Goal: Task Accomplishment & Management: Manage account settings

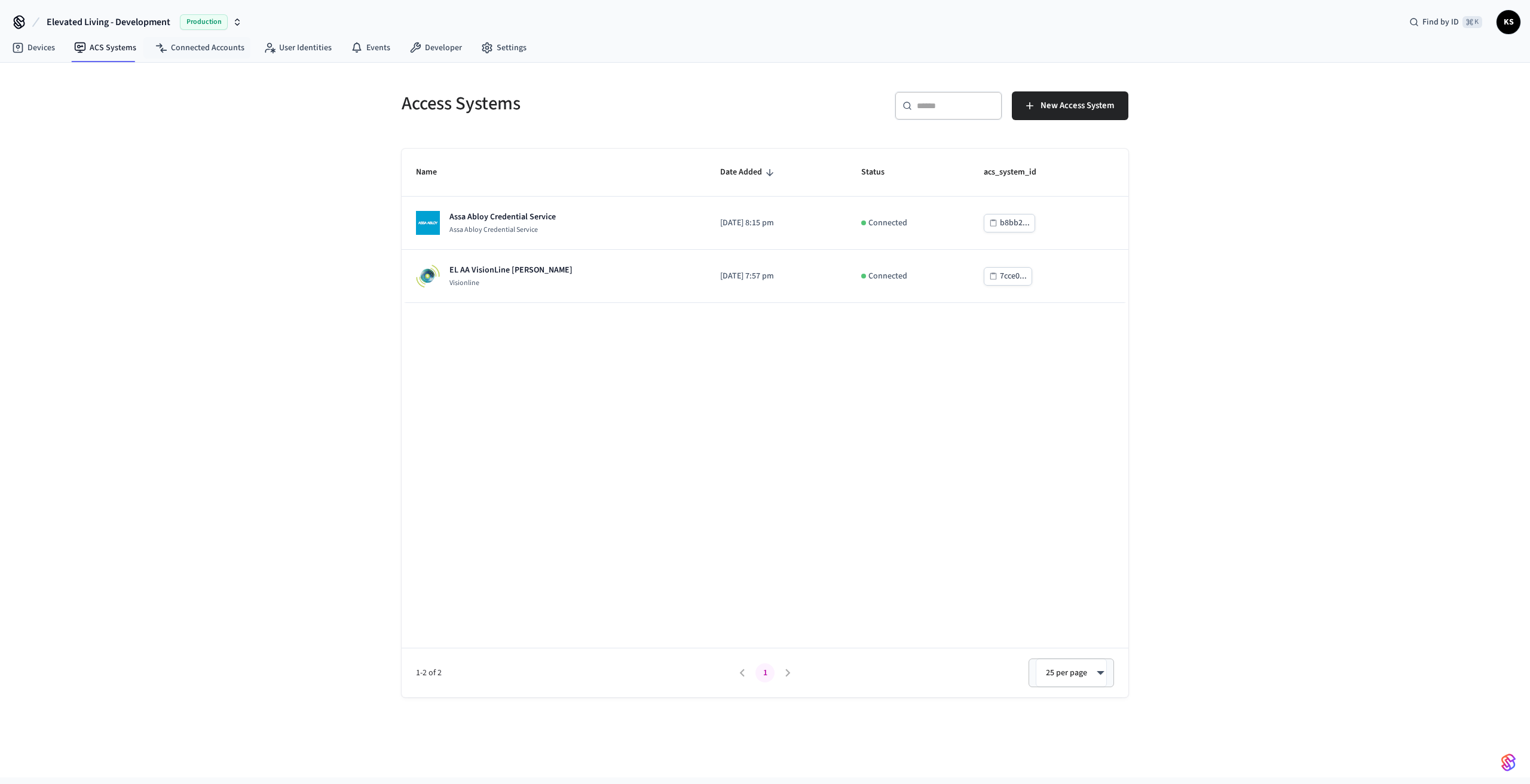
click at [223, 19] on span "Production" at bounding box center [204, 21] width 48 height 16
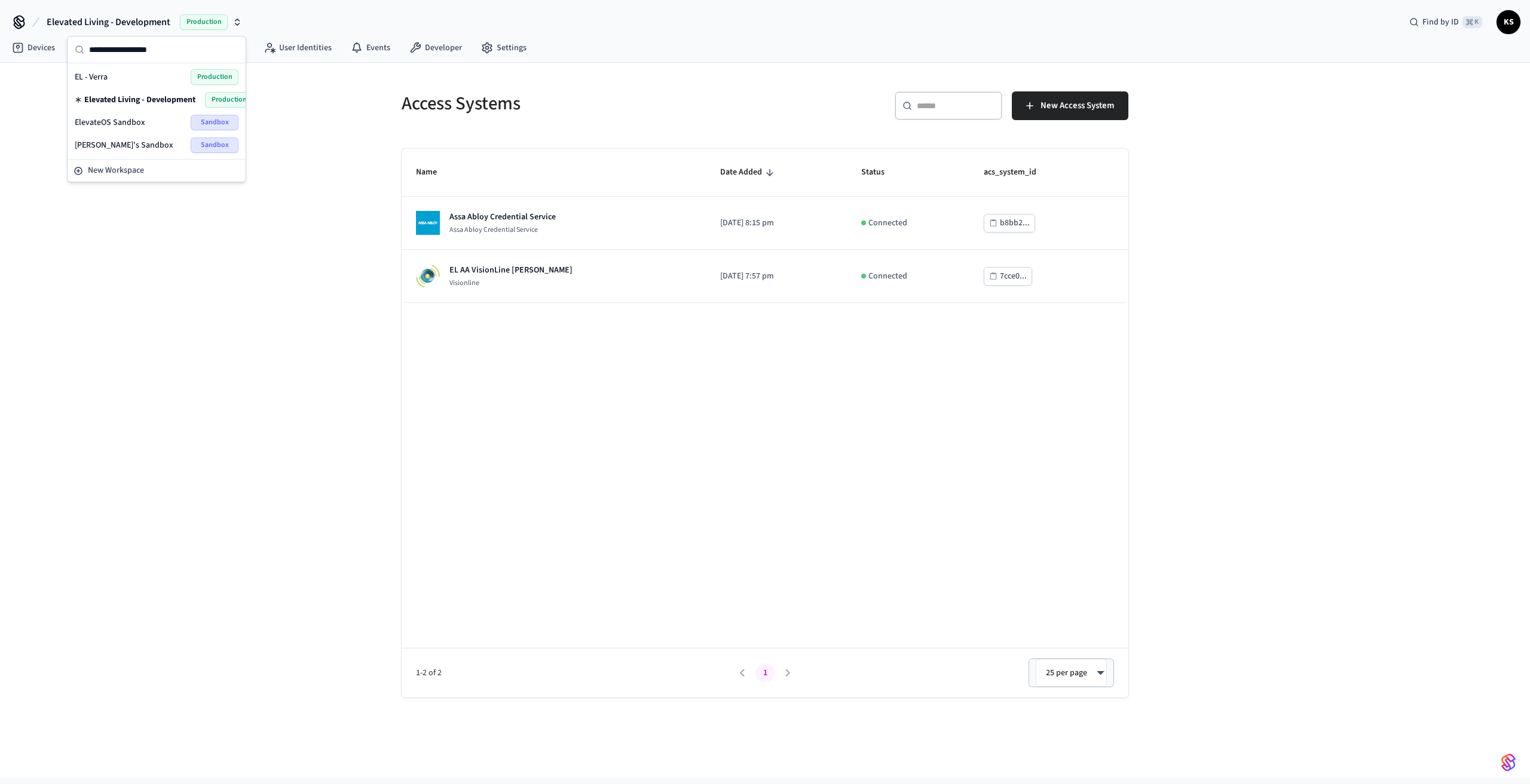
click at [165, 122] on div "ElevateOS Sandbox Sandbox" at bounding box center [157, 122] width 163 height 16
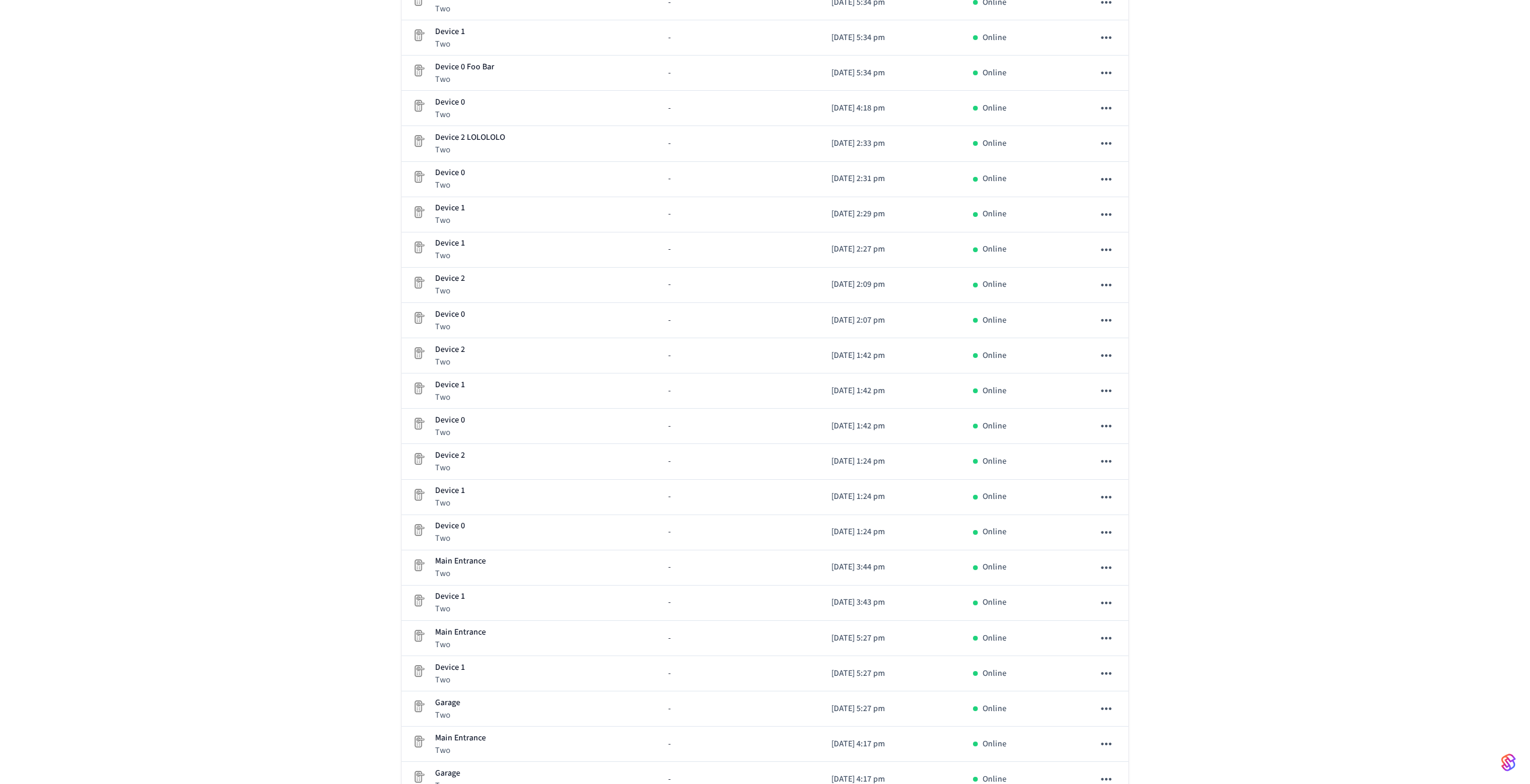
scroll to position [842, 0]
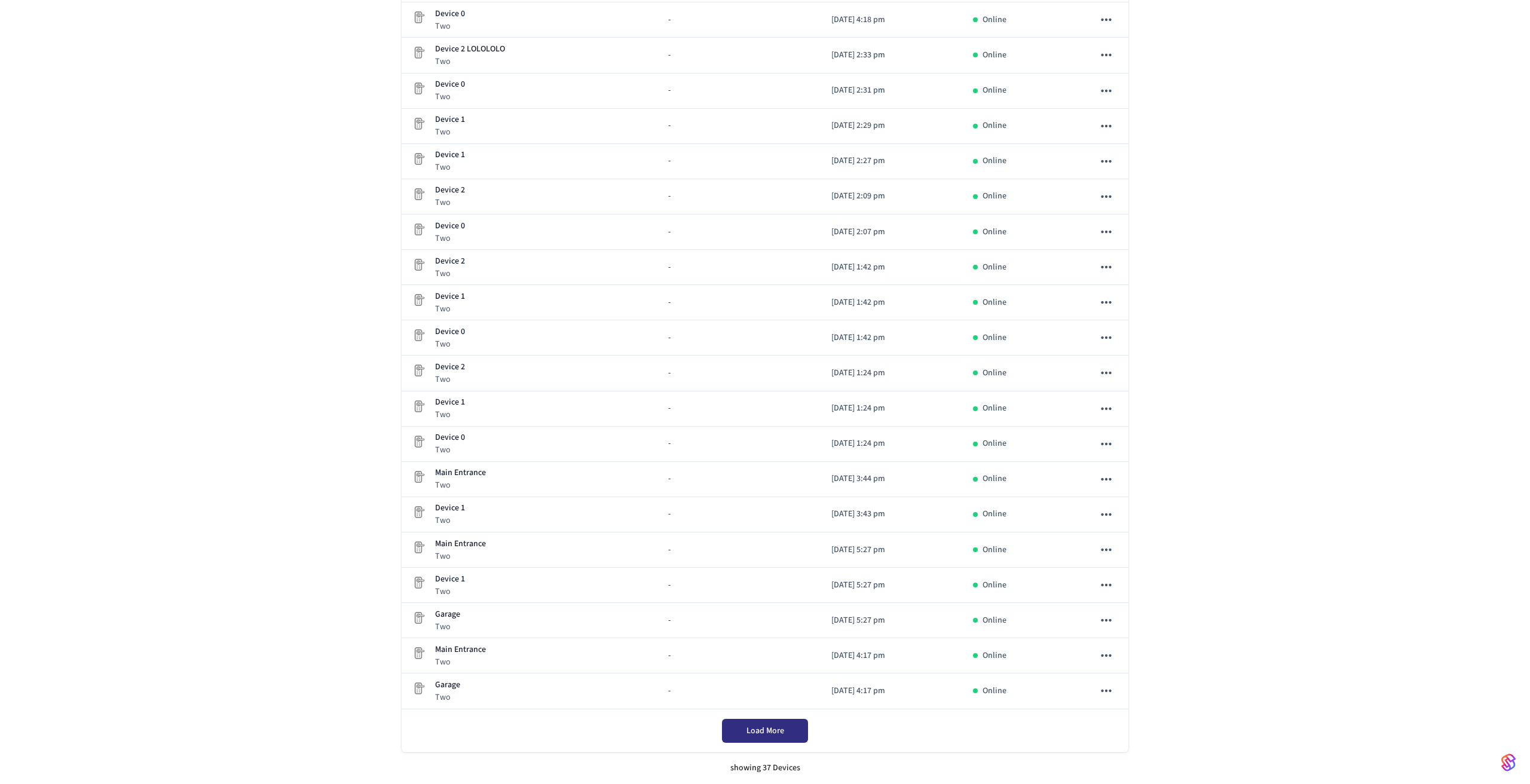
click at [765, 735] on span "Load More" at bounding box center [765, 730] width 38 height 12
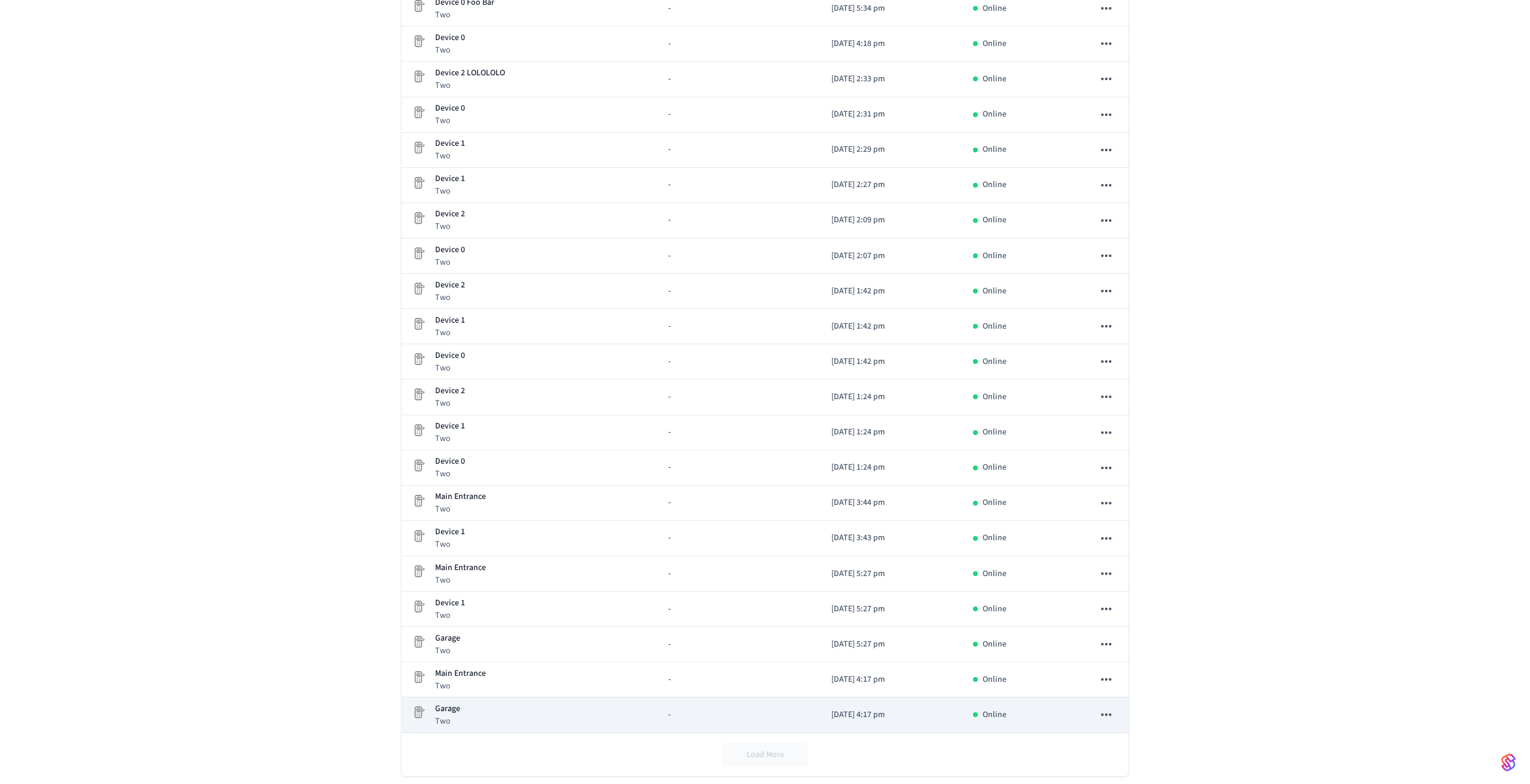
scroll to position [816, 0]
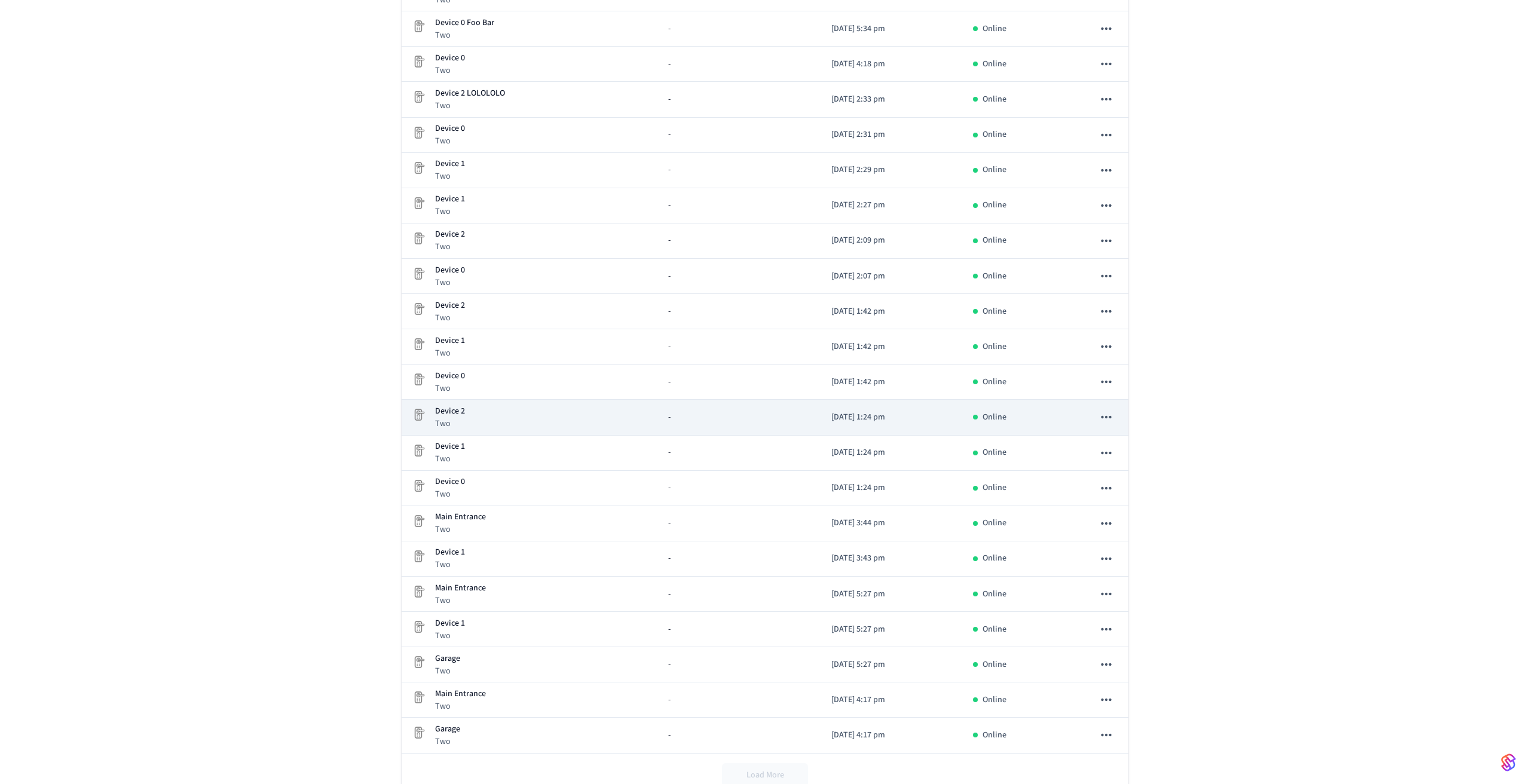
click at [500, 412] on div "Device 2 Two" at bounding box center [530, 418] width 238 height 24
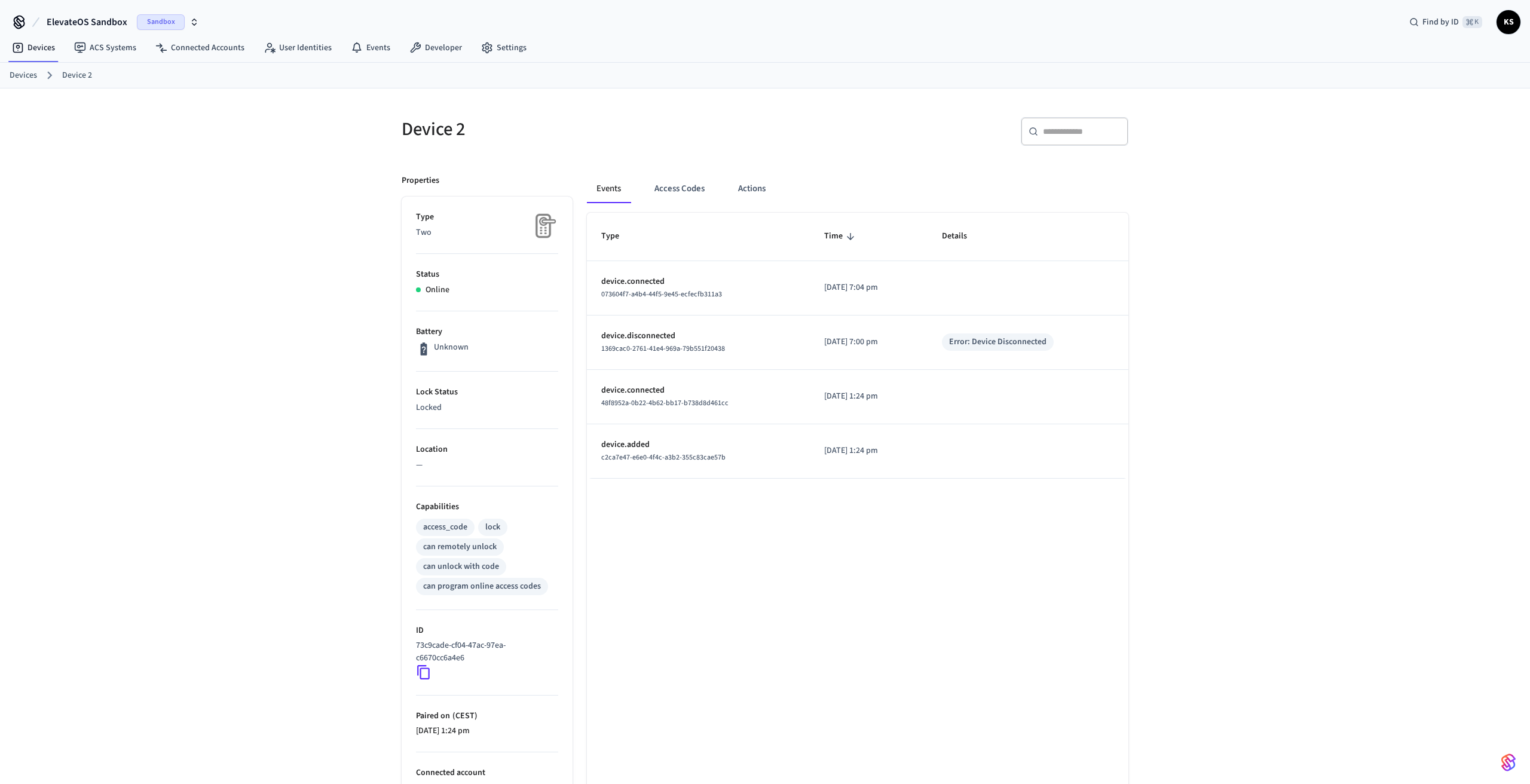
click at [444, 127] on h5 "Device 2" at bounding box center [580, 129] width 356 height 24
click at [436, 135] on h5 "Device 2" at bounding box center [580, 129] width 356 height 24
click at [746, 186] on button "Actions" at bounding box center [752, 188] width 46 height 29
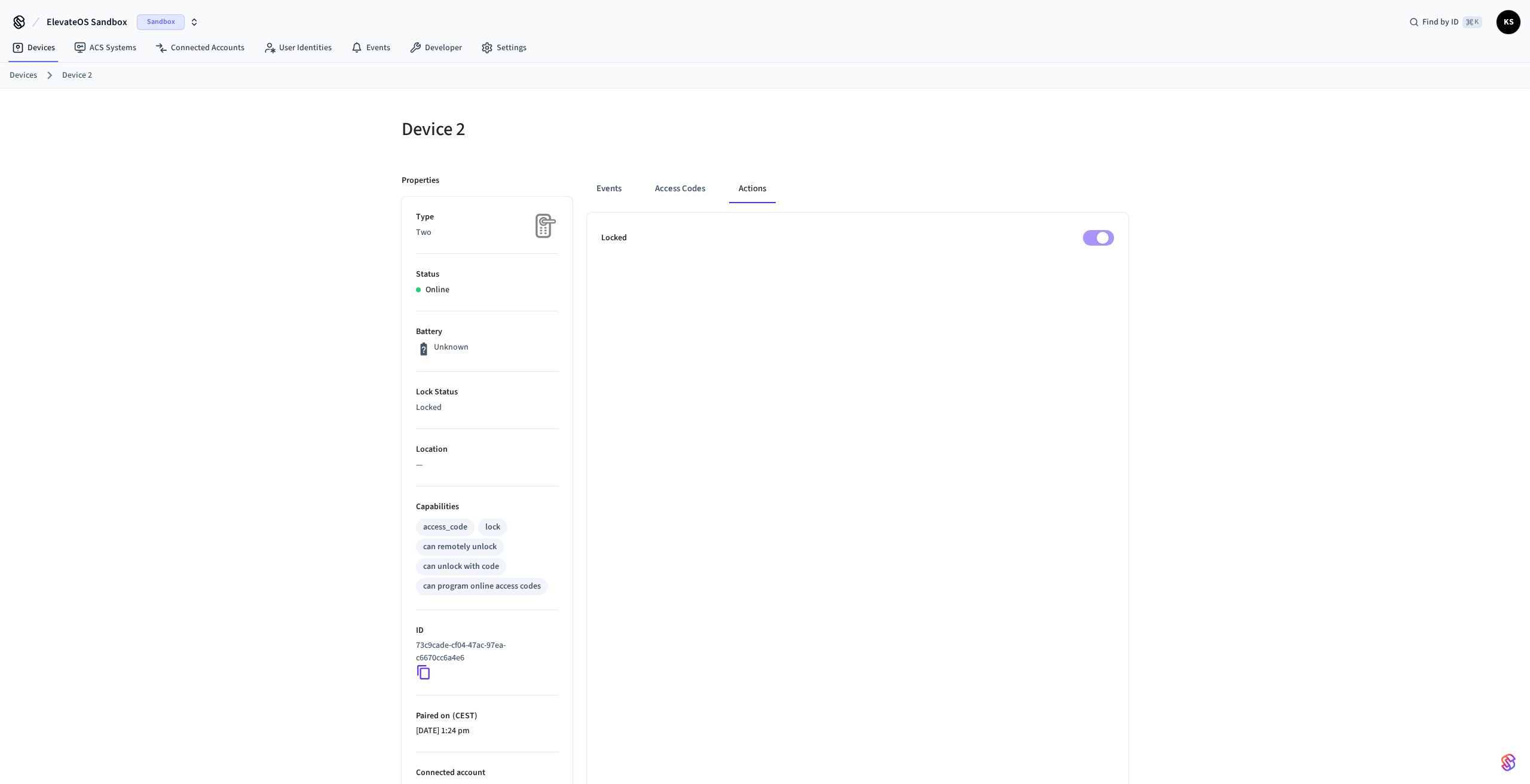
click at [423, 179] on p "Properties" at bounding box center [420, 181] width 38 height 13
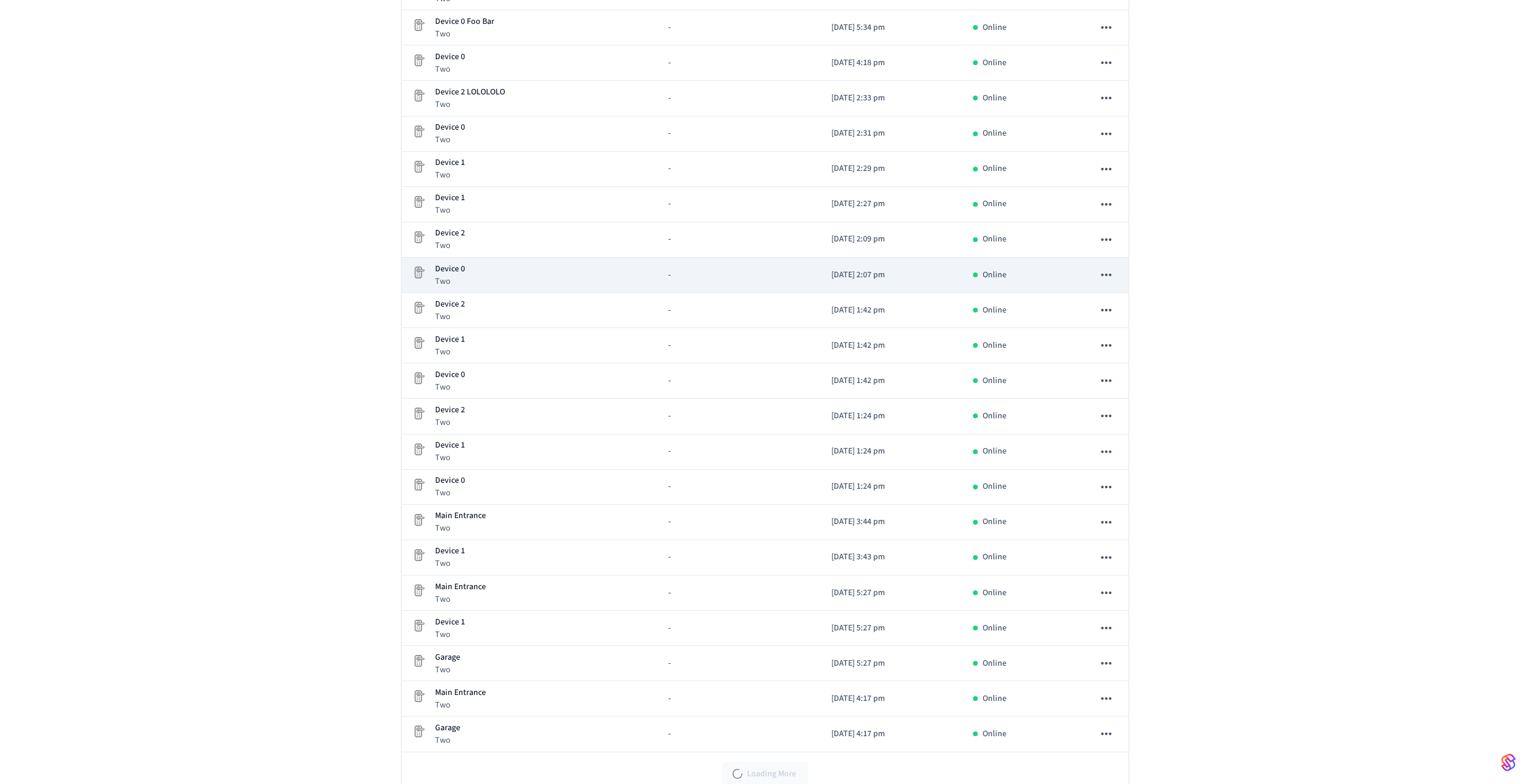
scroll to position [796, 0]
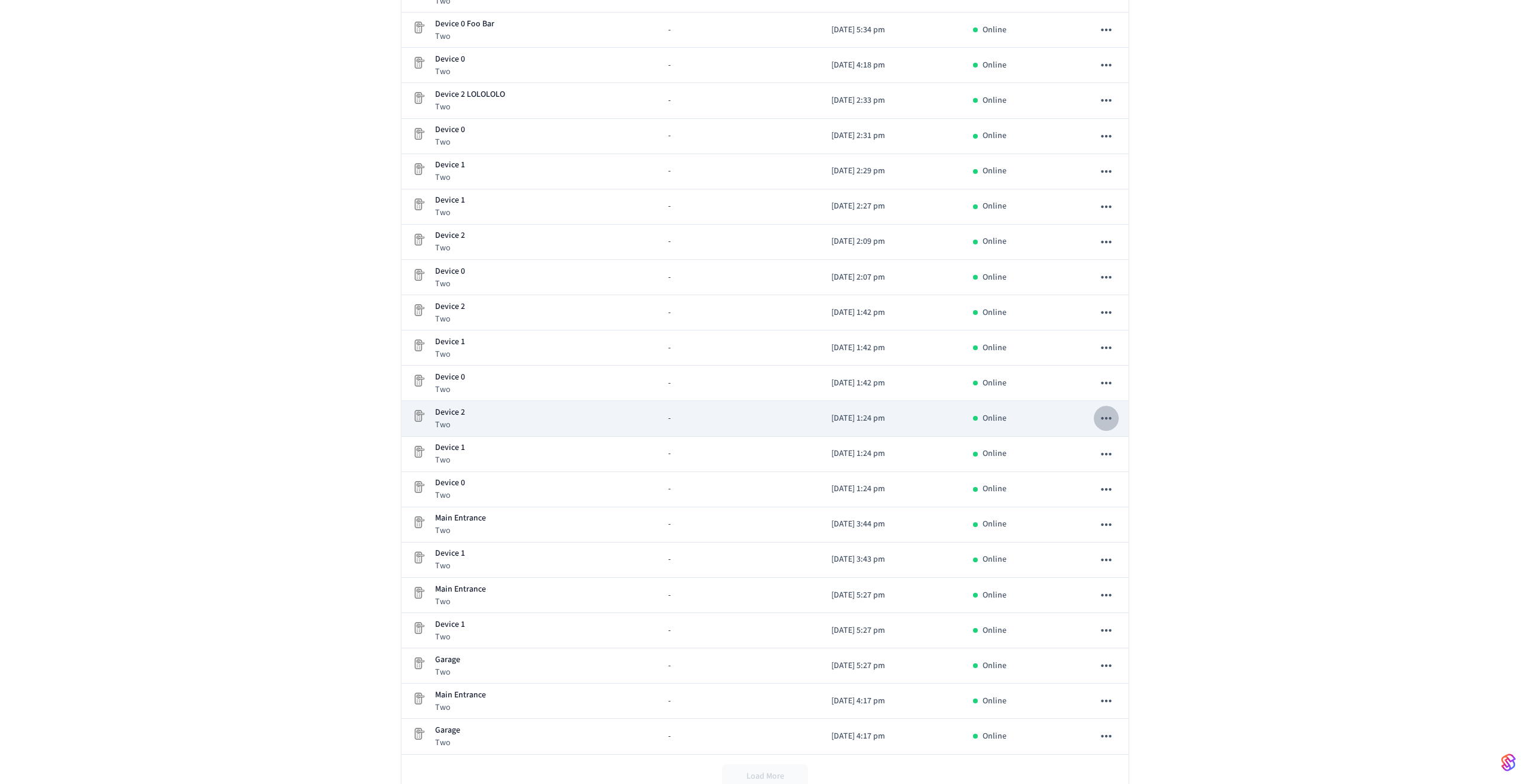
click at [1112, 417] on icon "sticky table" at bounding box center [1106, 418] width 16 height 16
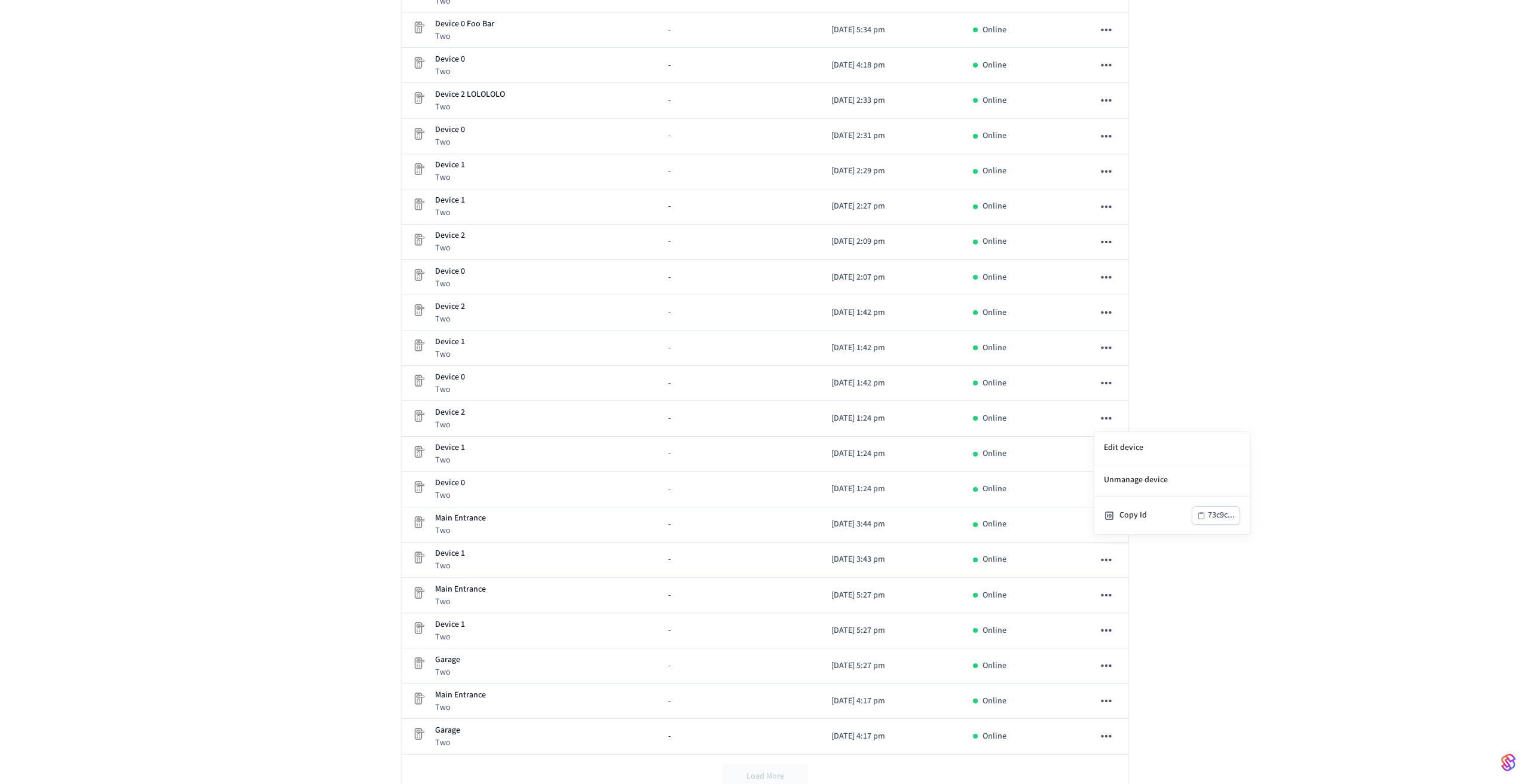
drag, startPoint x: 505, startPoint y: 700, endPoint x: 436, endPoint y: 696, distance: 69.1
click at [436, 696] on div at bounding box center [765, 392] width 1530 height 784
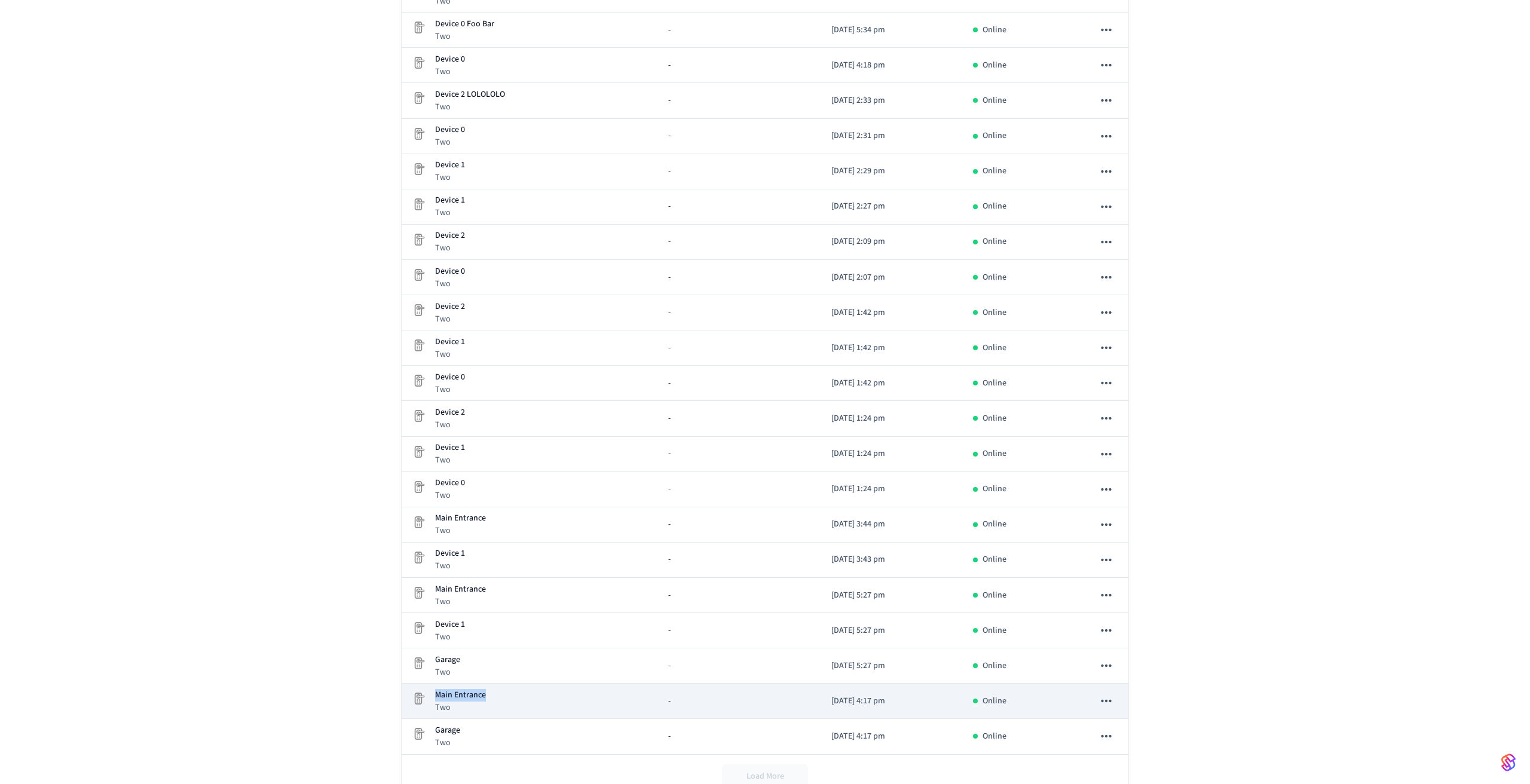
drag, startPoint x: 437, startPoint y: 696, endPoint x: 490, endPoint y: 696, distance: 53.0
click at [490, 696] on div "Main Entrance Two" at bounding box center [530, 701] width 238 height 24
copy p "Main Entrance"
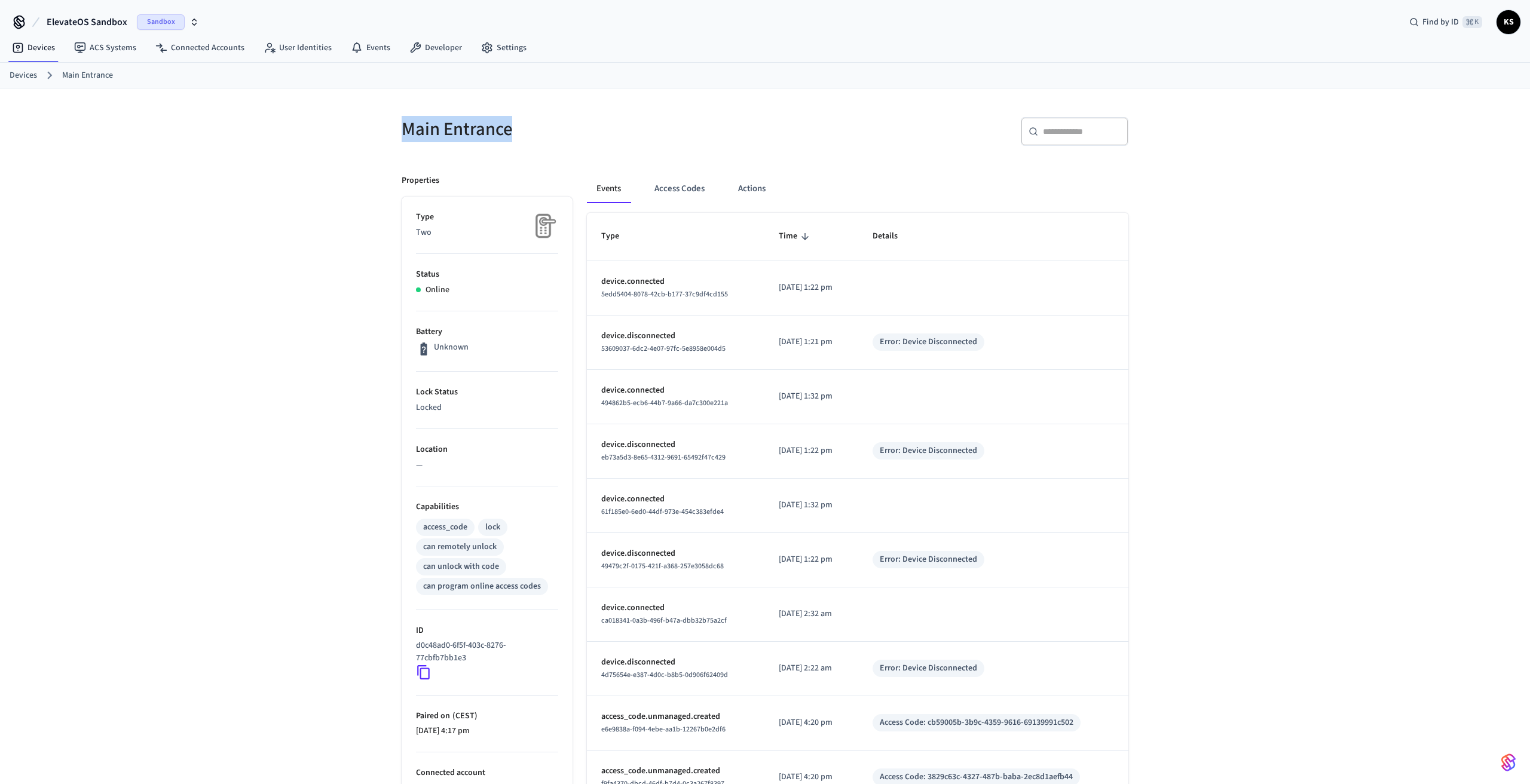
drag, startPoint x: 405, startPoint y: 134, endPoint x: 542, endPoint y: 138, distance: 137.1
click at [543, 138] on h5 "Main Entrance" at bounding box center [580, 129] width 356 height 24
copy h5 "Main Entrance"
click at [28, 74] on link "Devices" at bounding box center [23, 76] width 28 height 13
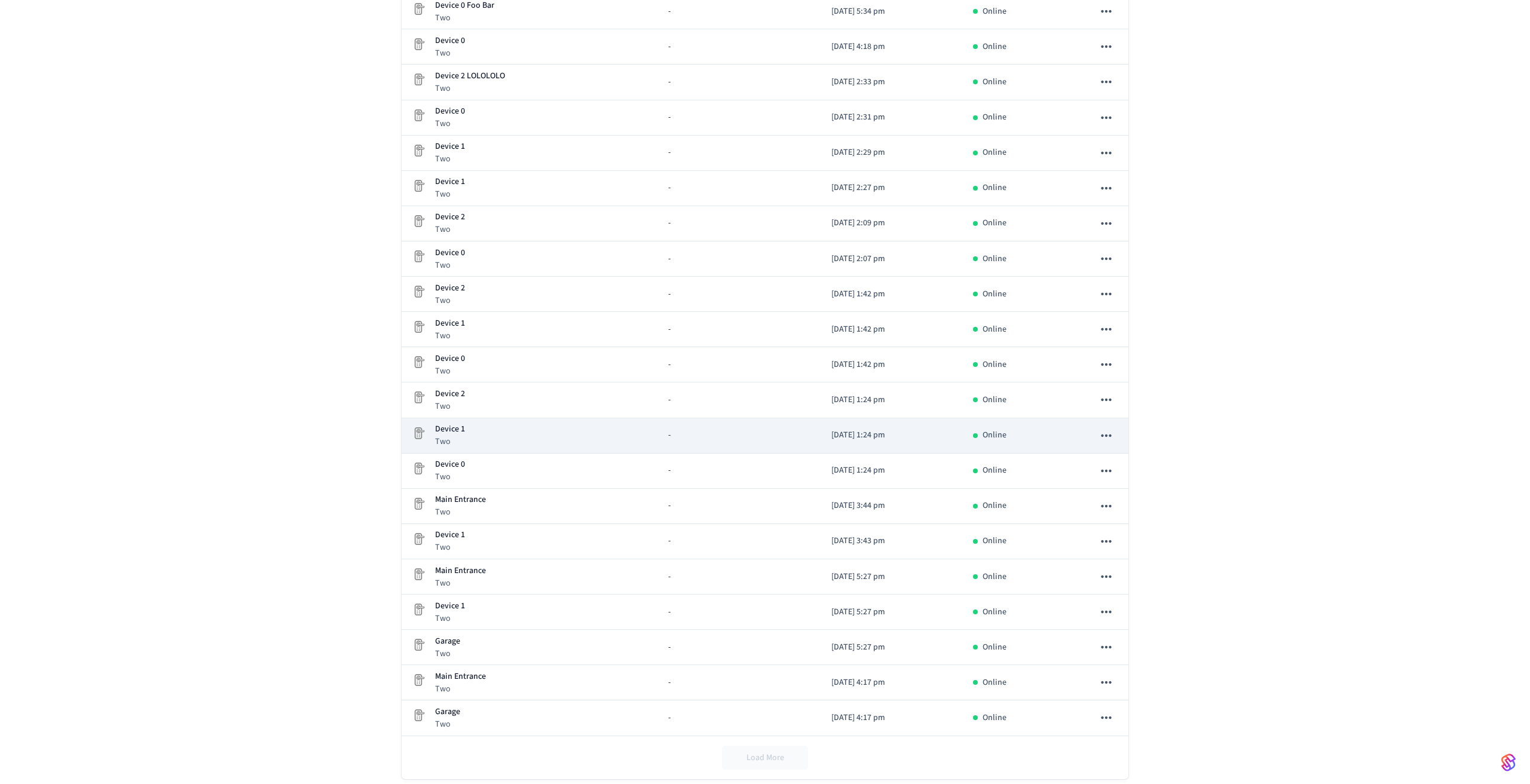
scroll to position [817, 0]
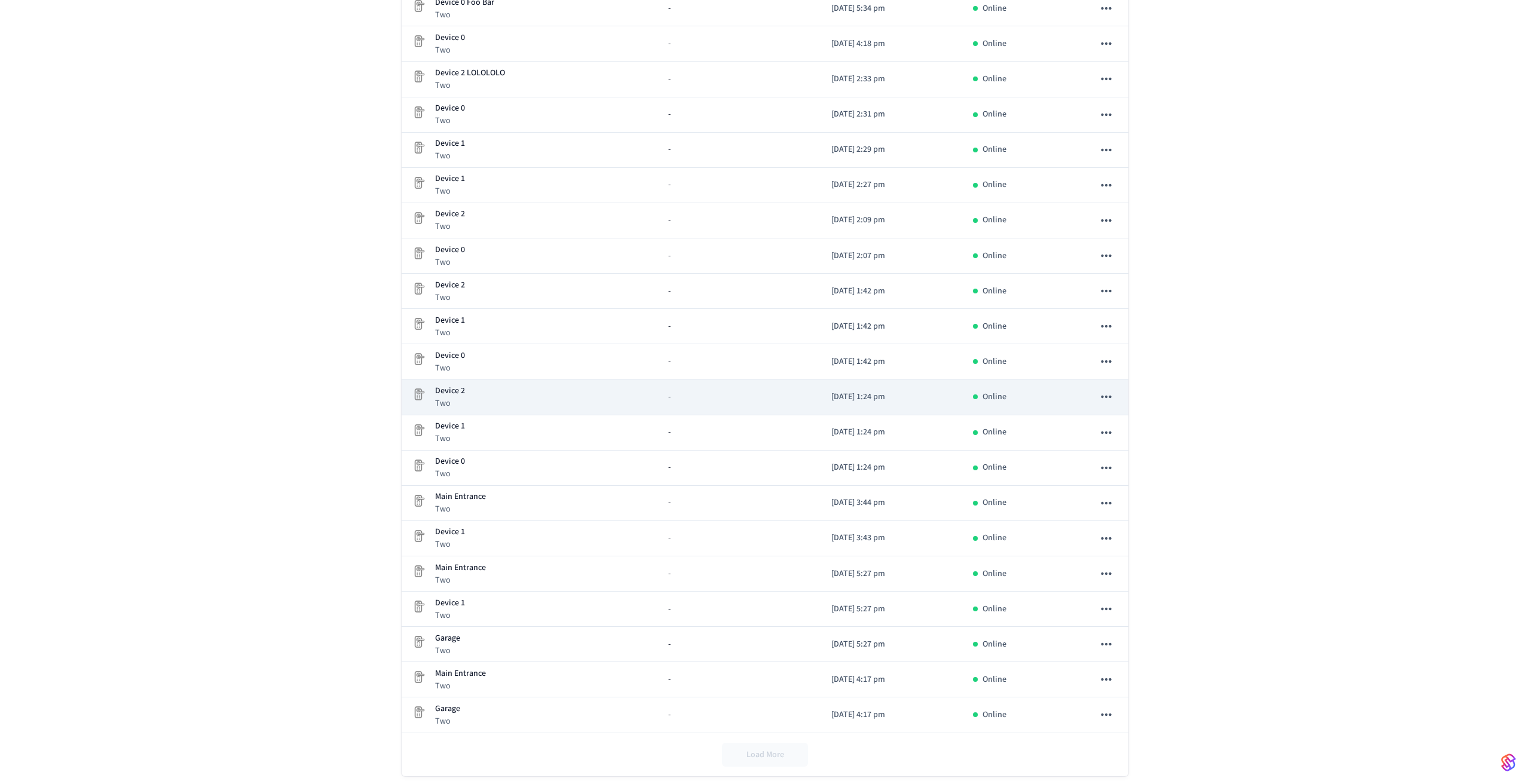
click at [1109, 395] on icon "sticky table" at bounding box center [1106, 396] width 16 height 16
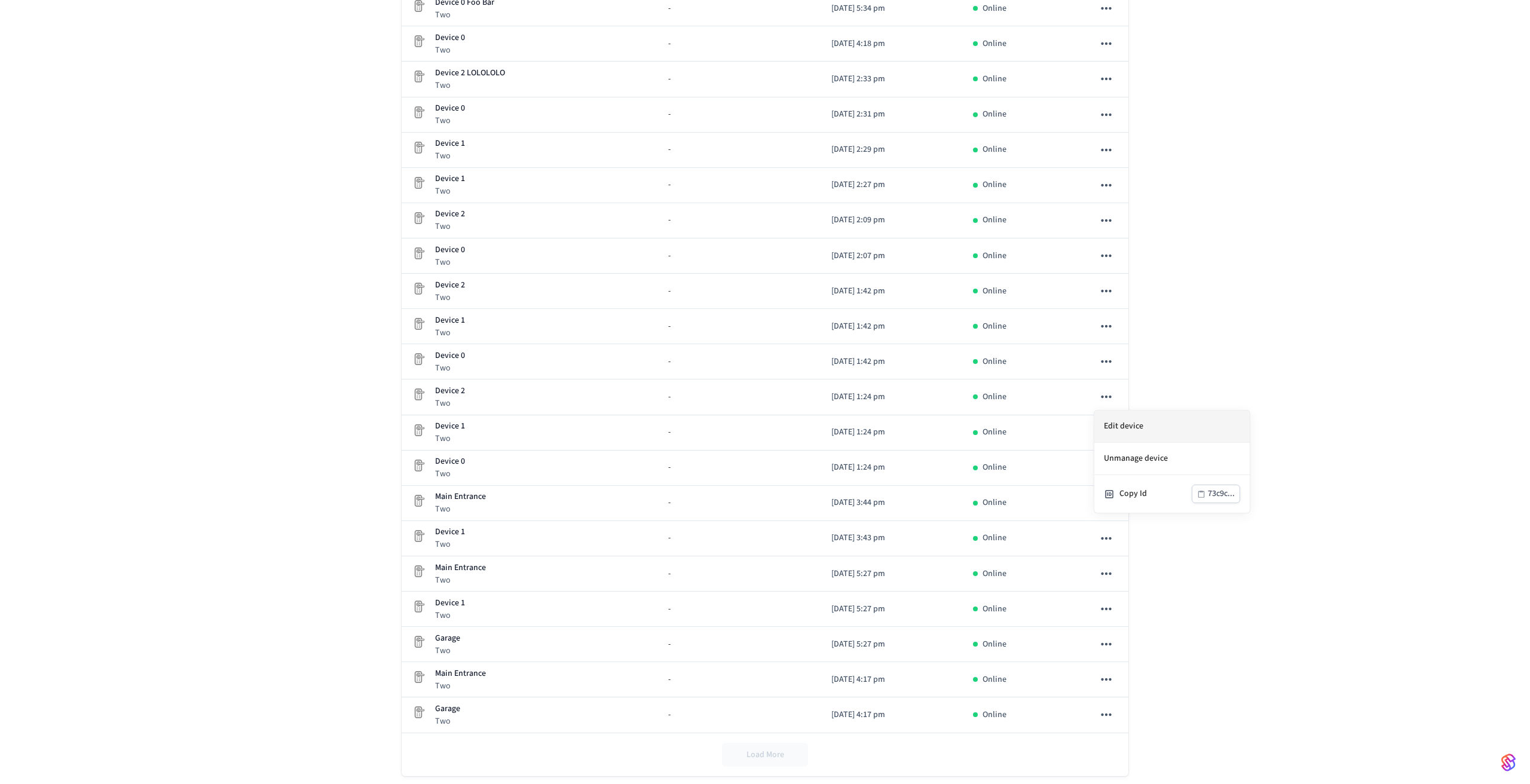
click at [1120, 426] on li "Edit device" at bounding box center [1171, 426] width 155 height 32
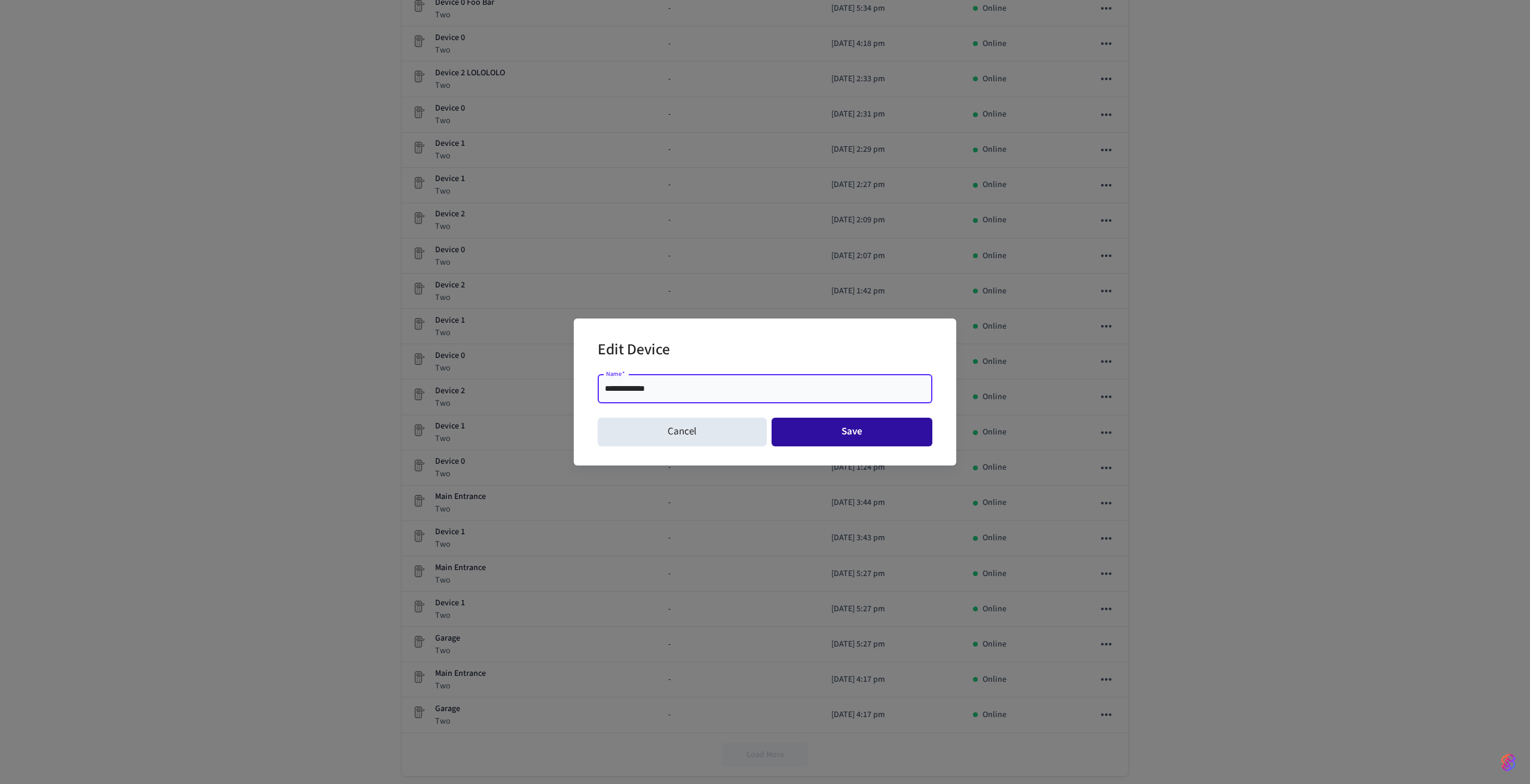
type input "**********"
click at [839, 441] on button "Save" at bounding box center [853, 431] width 161 height 29
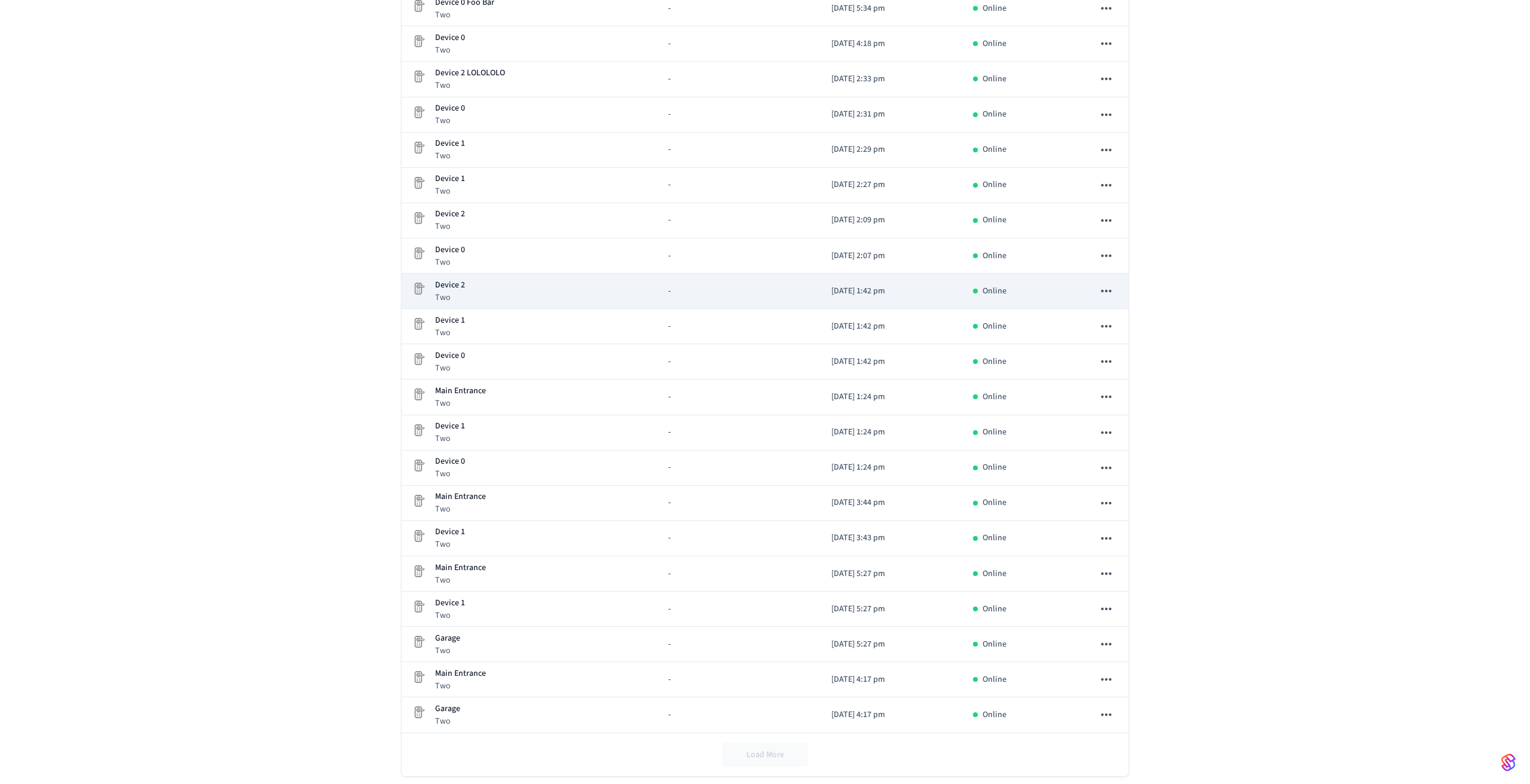
click at [1112, 298] on icon "sticky table" at bounding box center [1106, 290] width 16 height 16
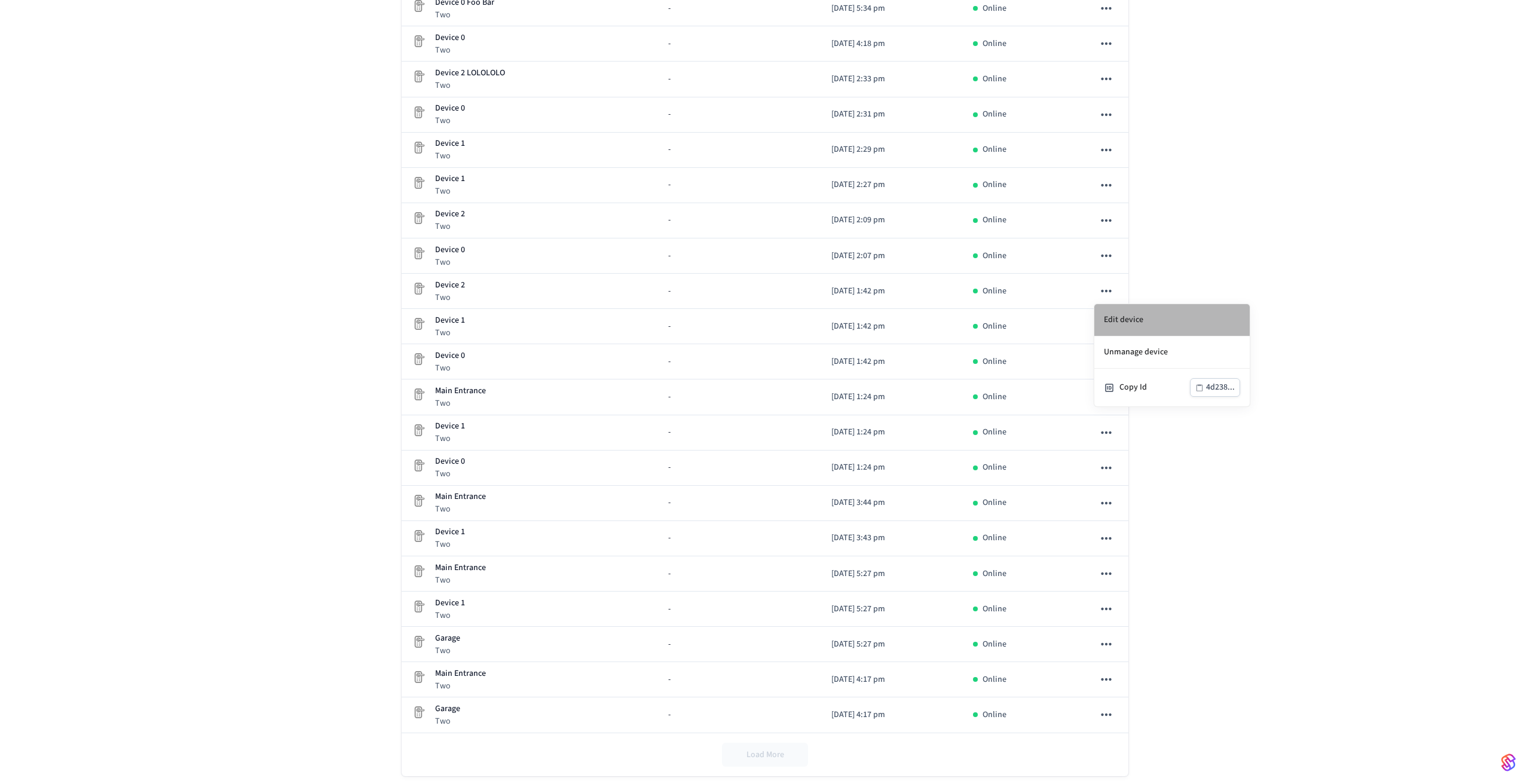
click at [1117, 319] on li "Edit device" at bounding box center [1171, 320] width 155 height 32
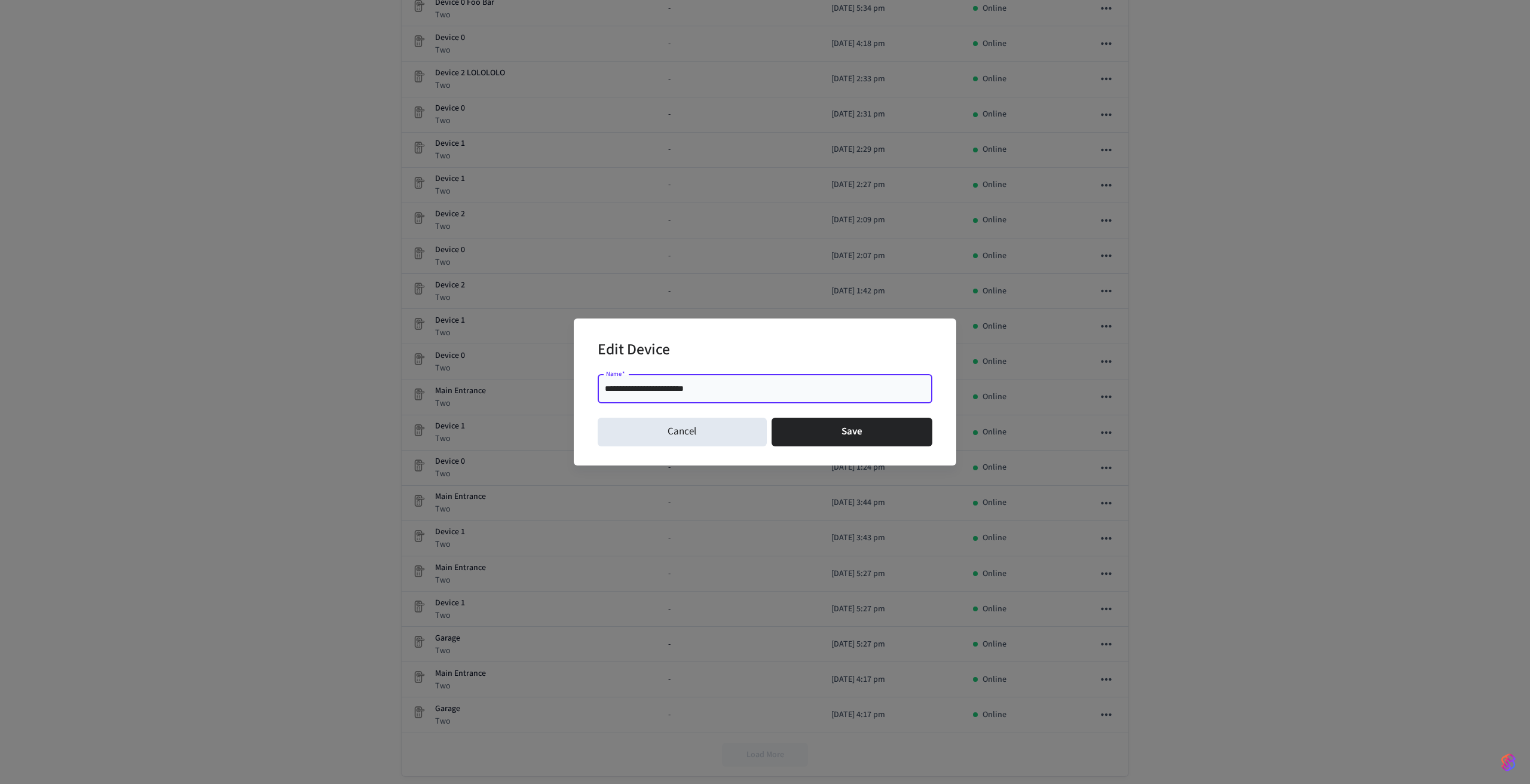
type input "**********"
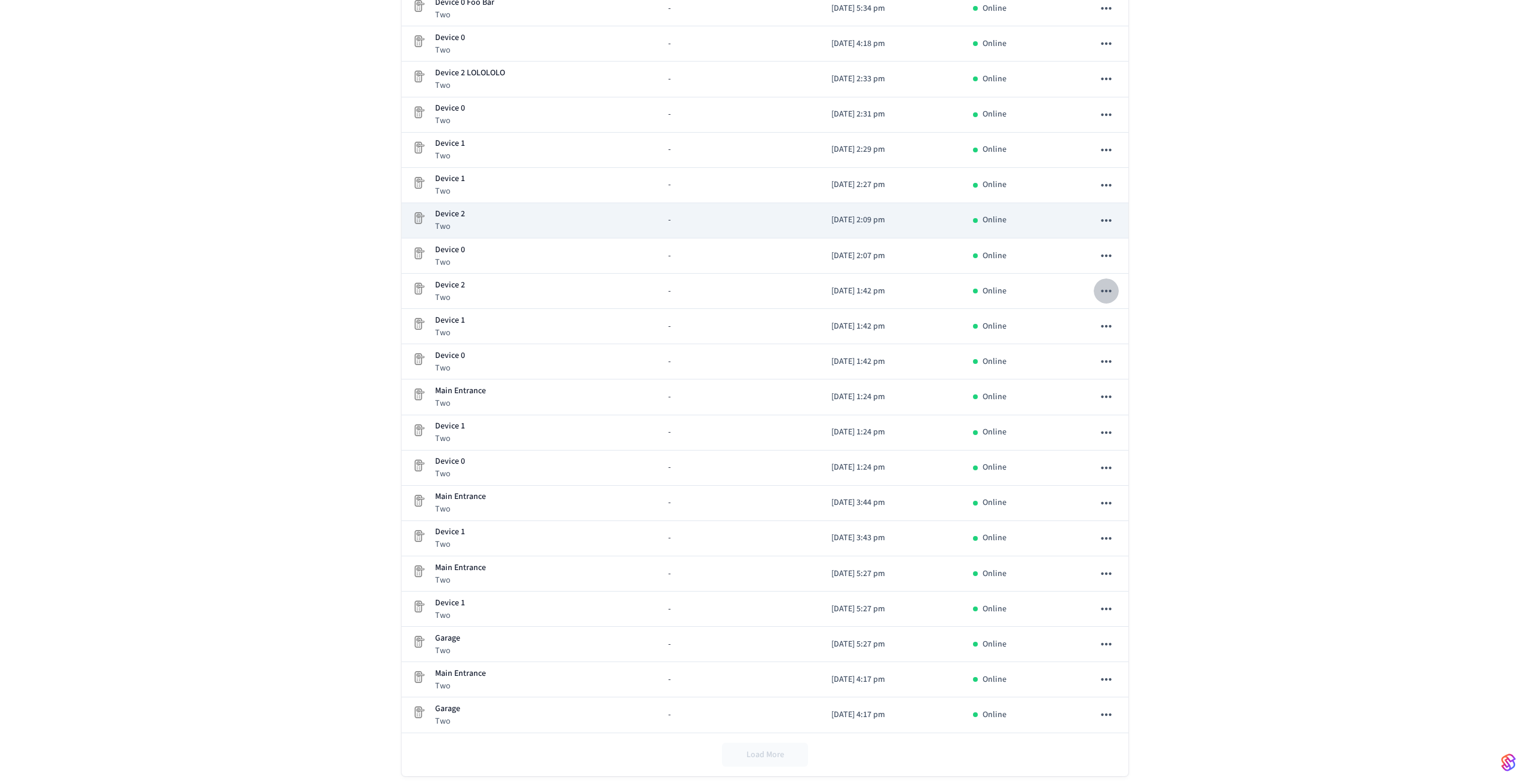
click at [1112, 221] on icon "sticky table" at bounding box center [1106, 220] width 16 height 16
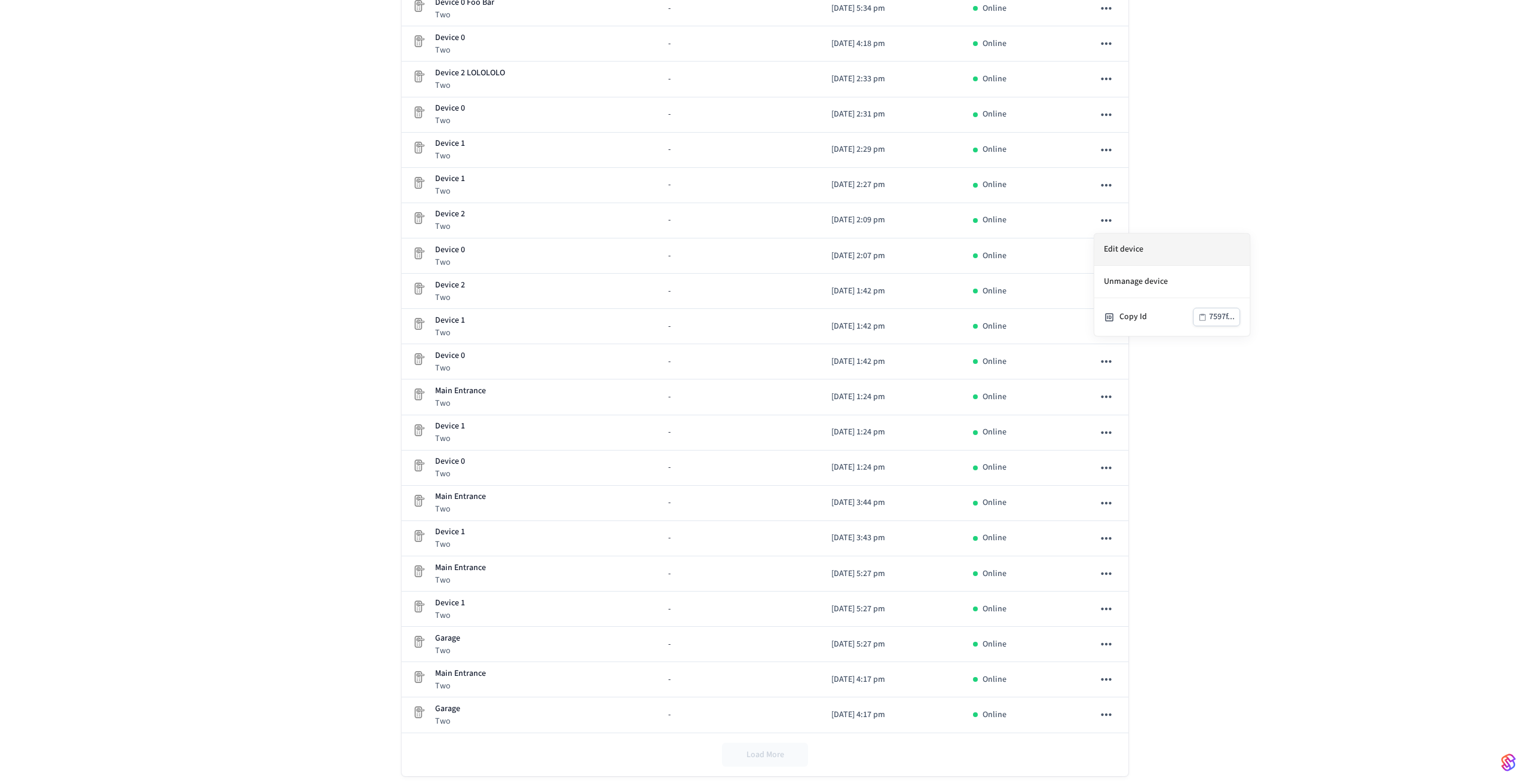
click at [1112, 243] on li "Edit device" at bounding box center [1171, 250] width 155 height 32
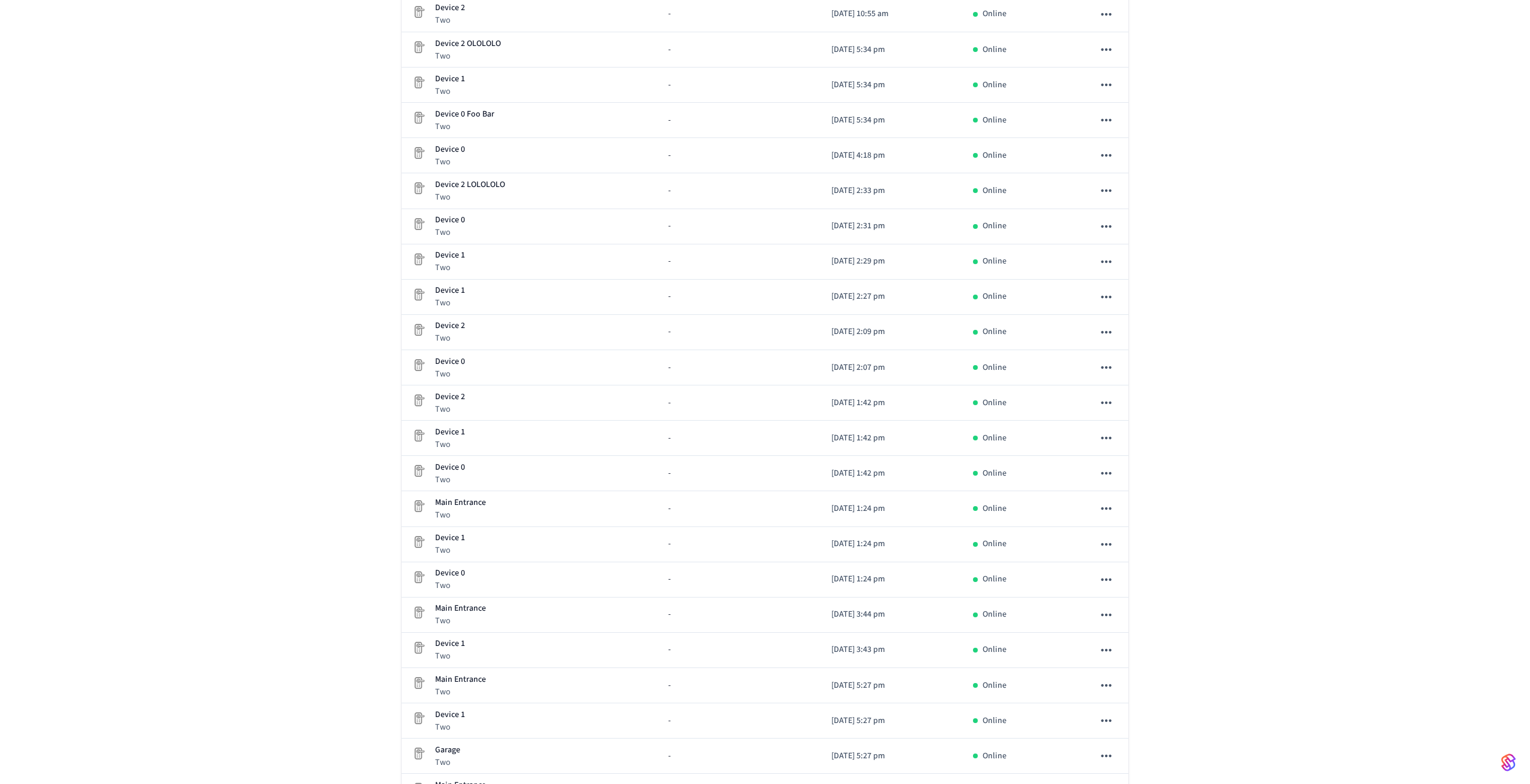
scroll to position [778, 0]
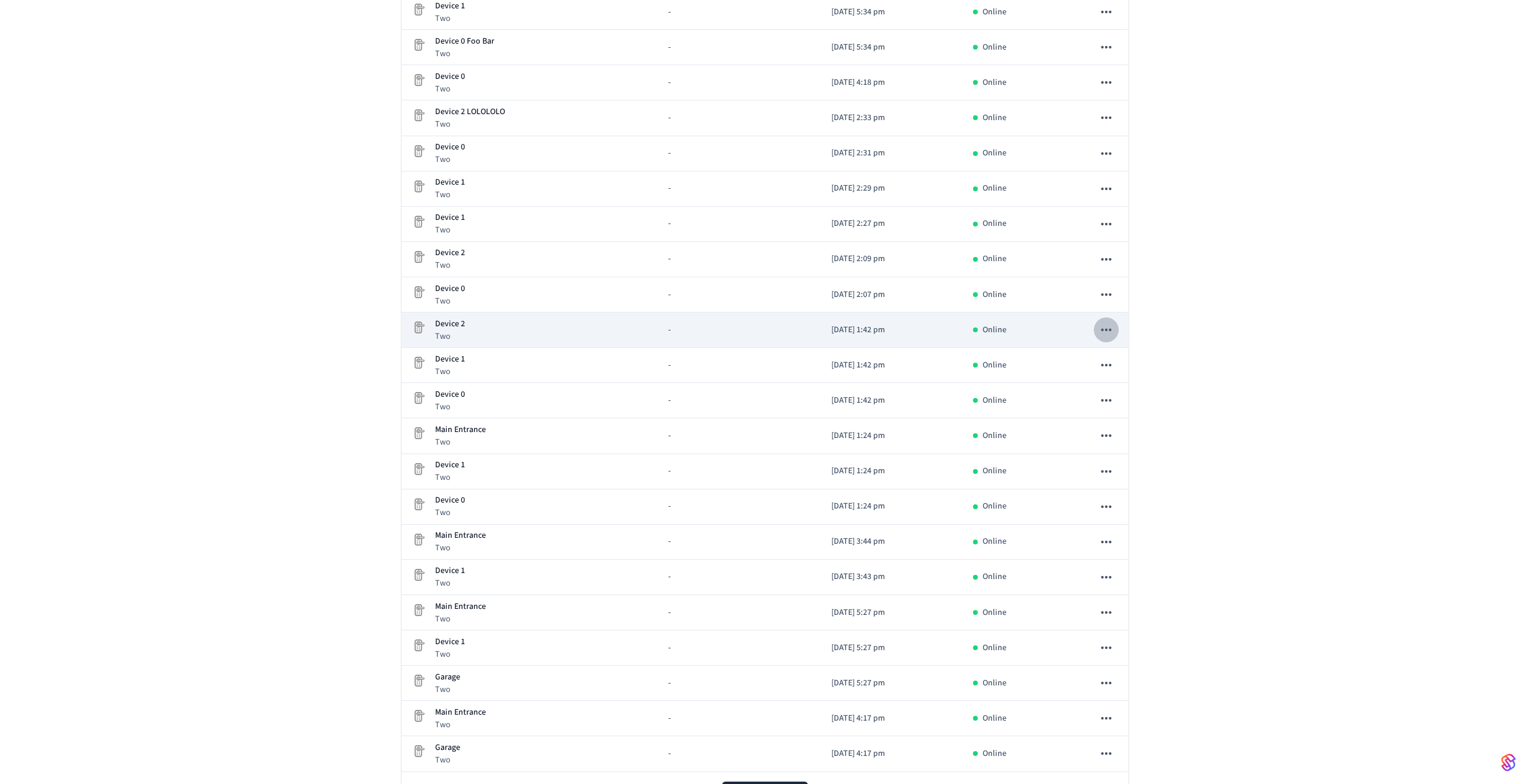
click at [1111, 327] on icon "sticky table" at bounding box center [1106, 329] width 16 height 16
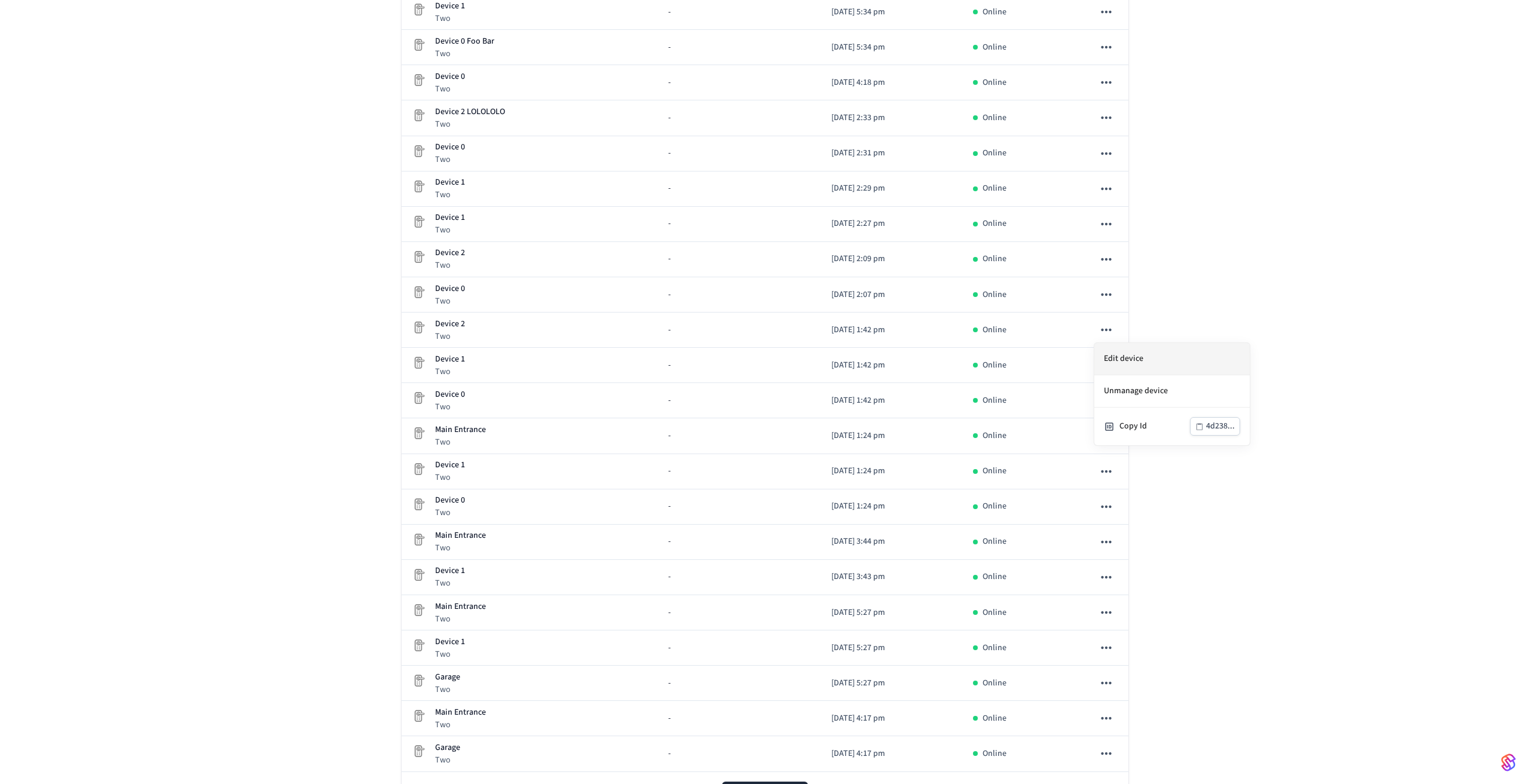
click at [1138, 356] on li "Edit device" at bounding box center [1171, 359] width 155 height 32
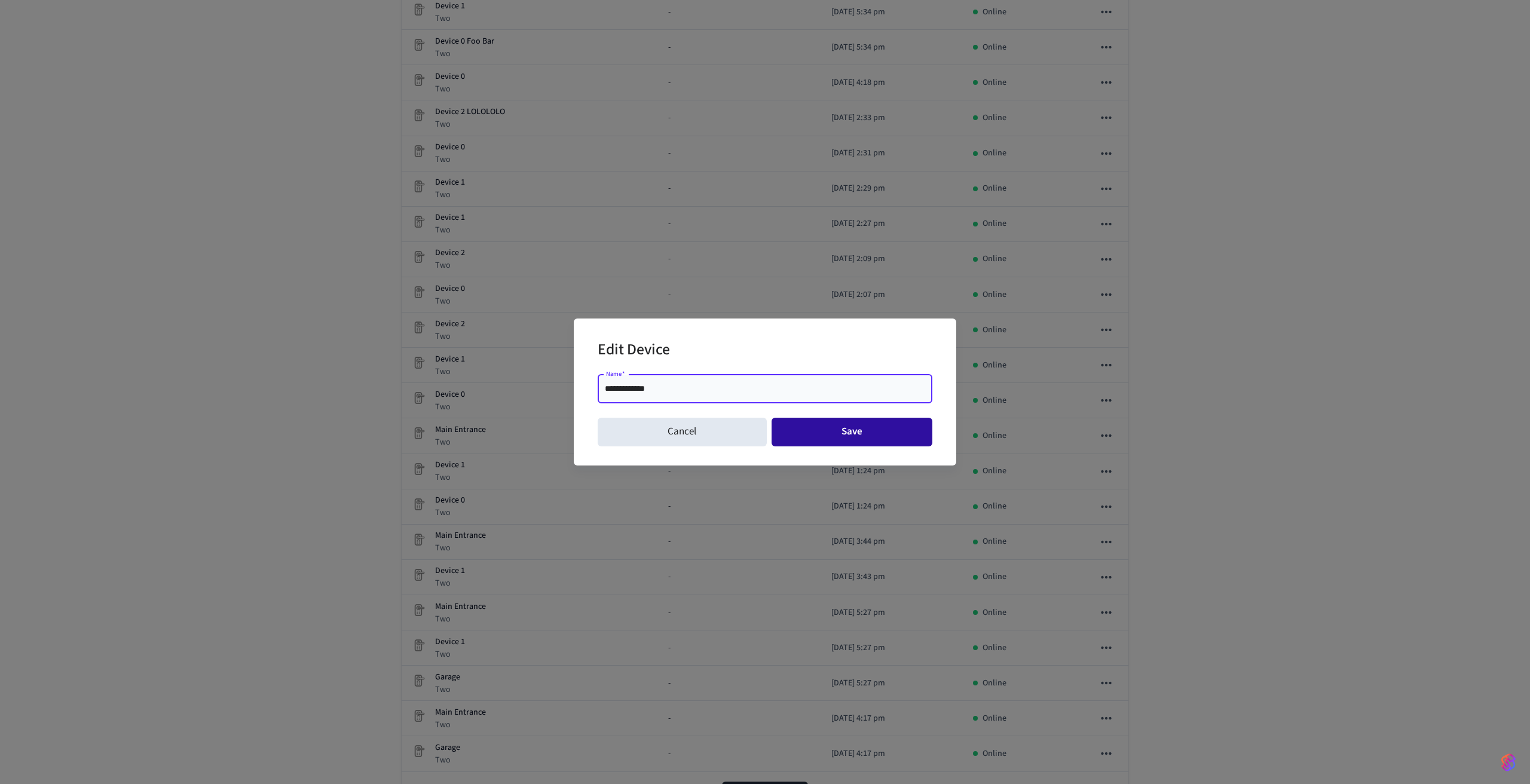
type input "**********"
click at [854, 437] on button "Save" at bounding box center [853, 431] width 161 height 29
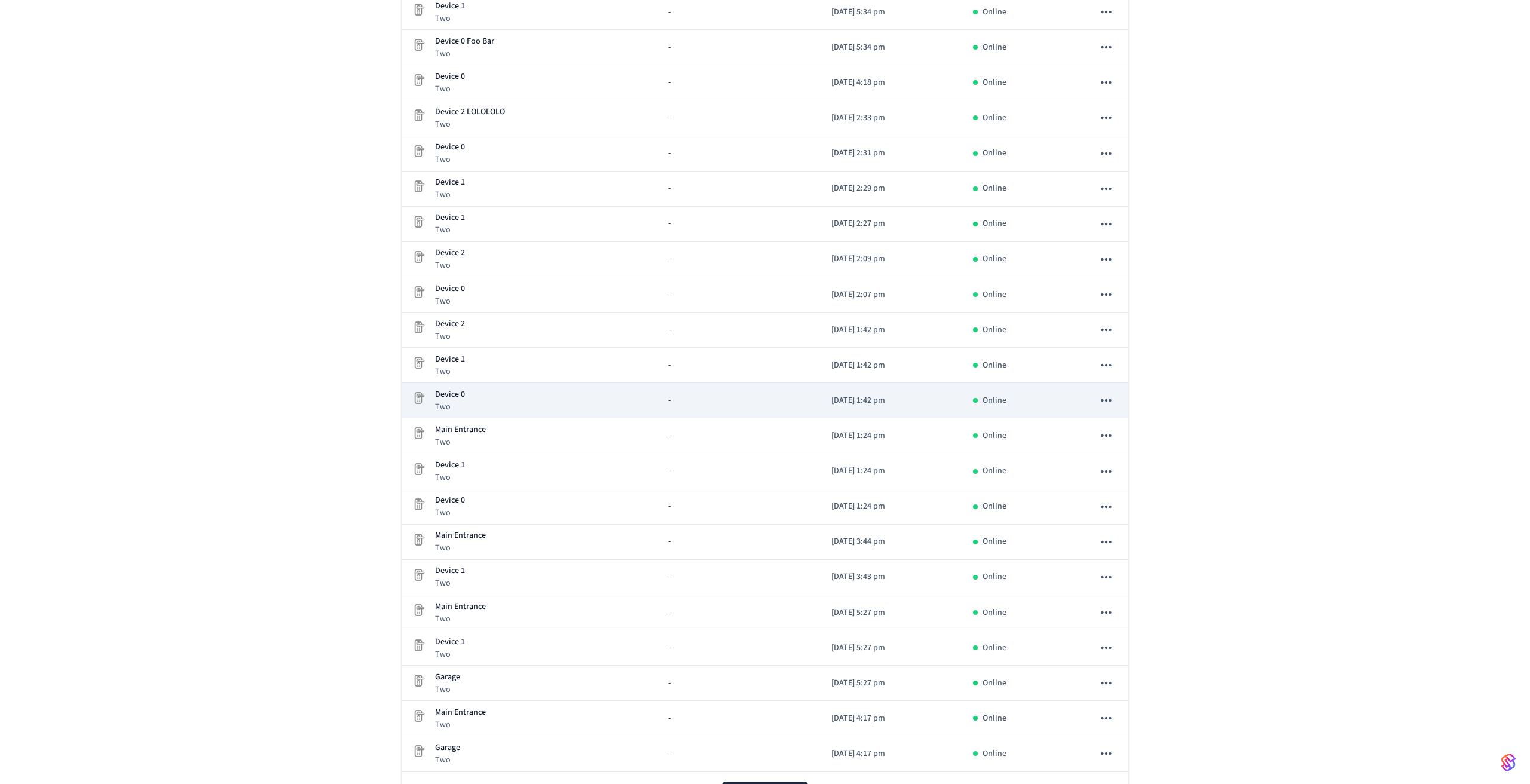
scroll to position [779, 0]
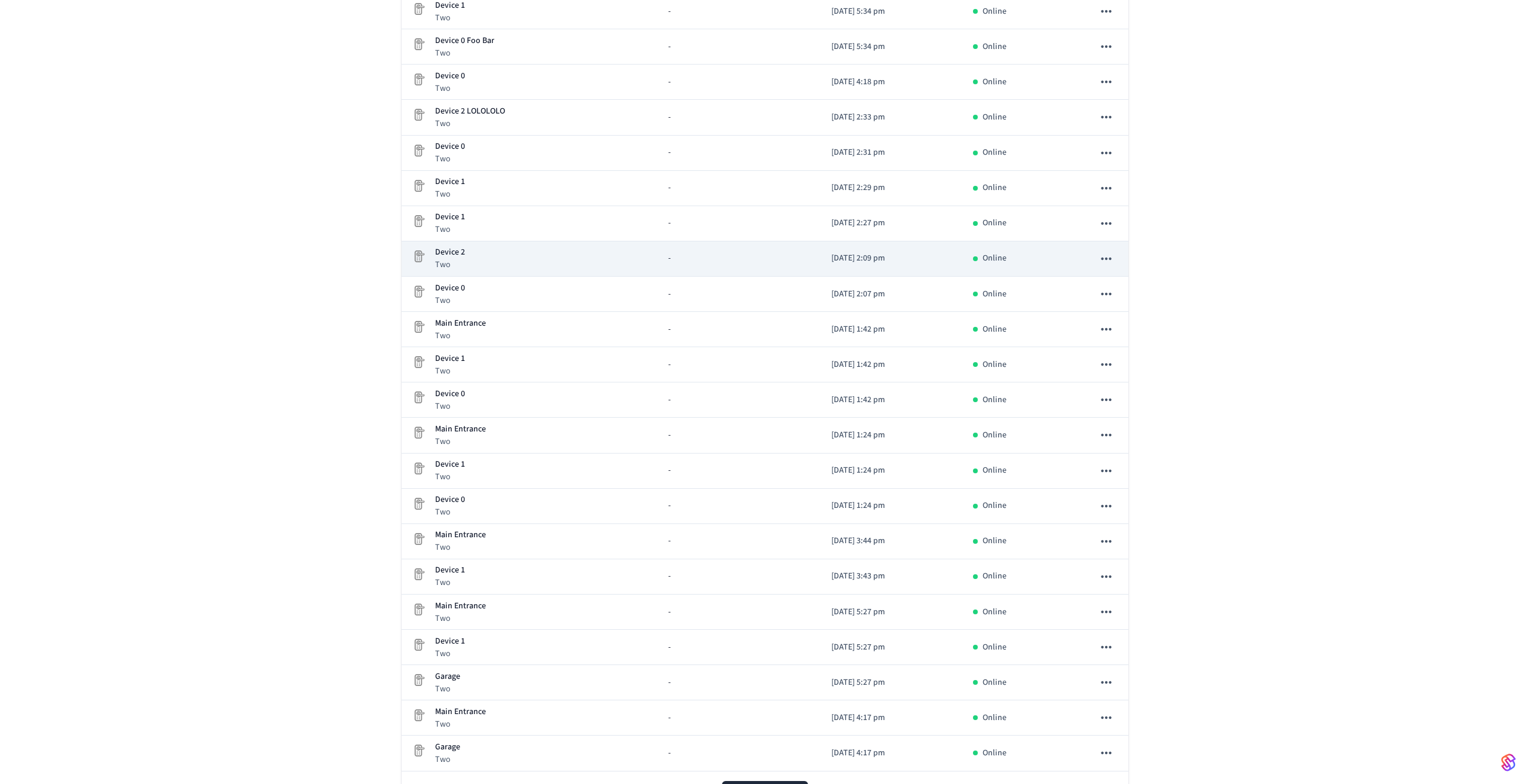
click at [1111, 257] on icon "sticky table" at bounding box center [1106, 259] width 16 height 16
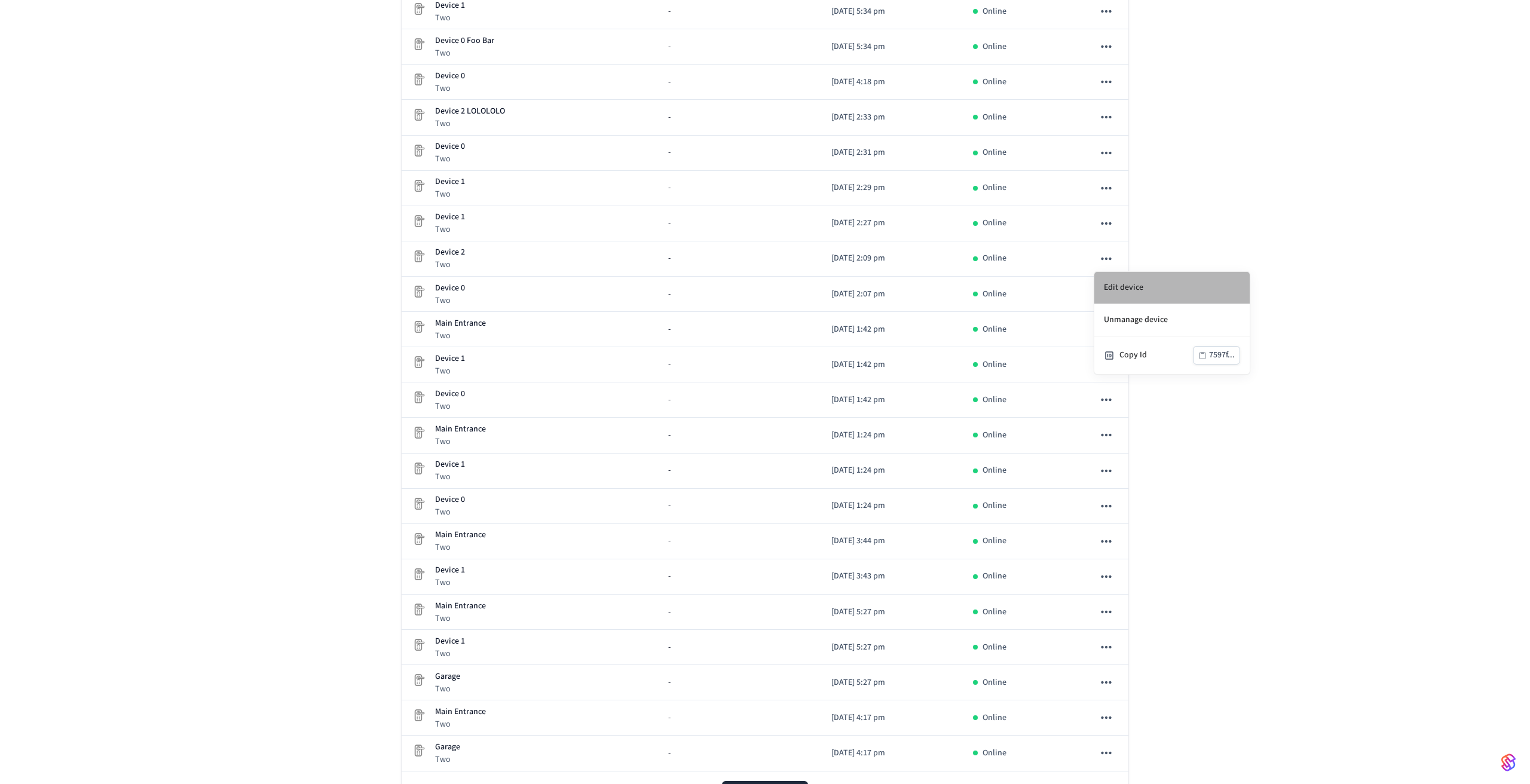
click at [1111, 276] on li "Edit device" at bounding box center [1171, 288] width 155 height 32
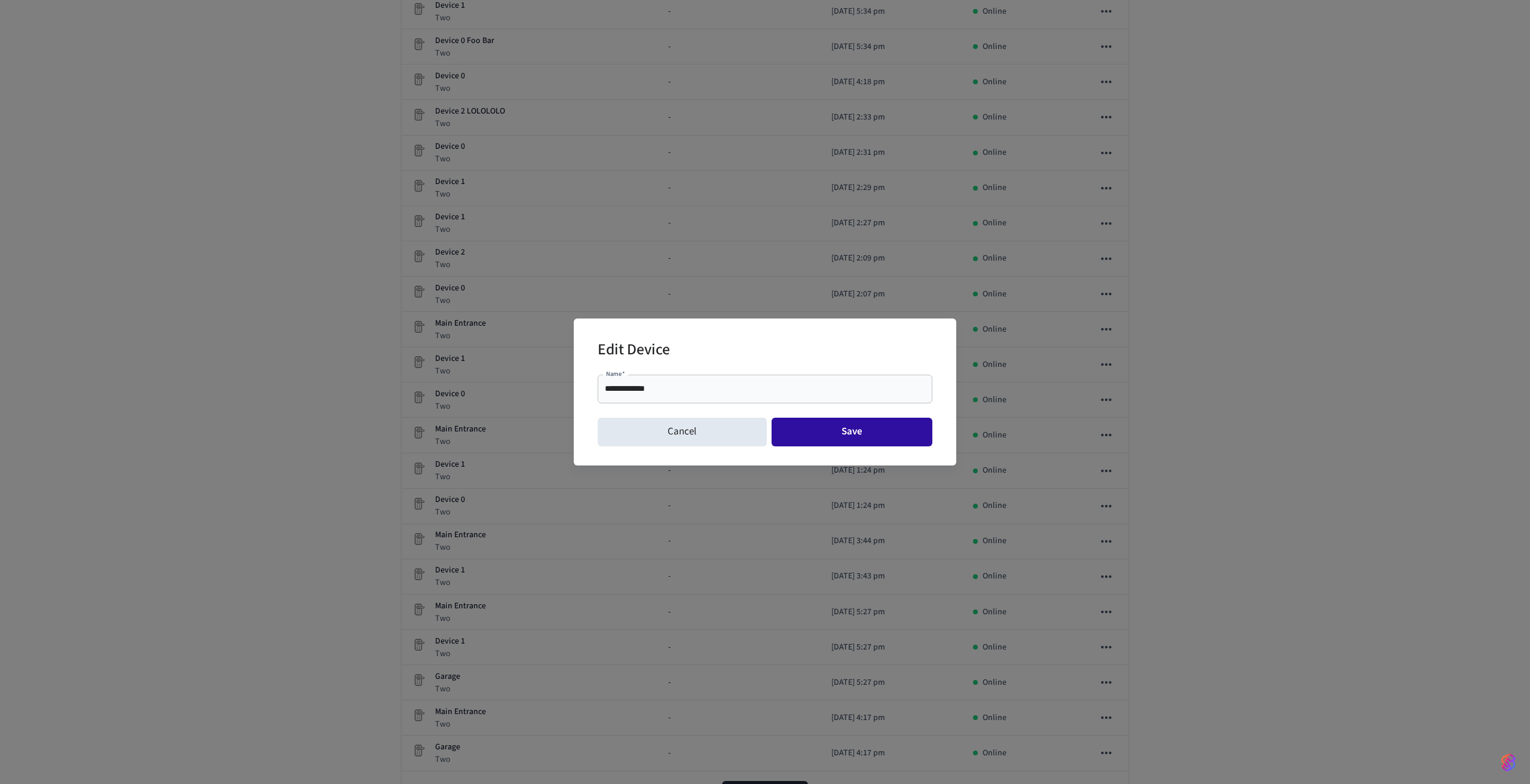
click at [826, 434] on button "Save" at bounding box center [853, 431] width 161 height 29
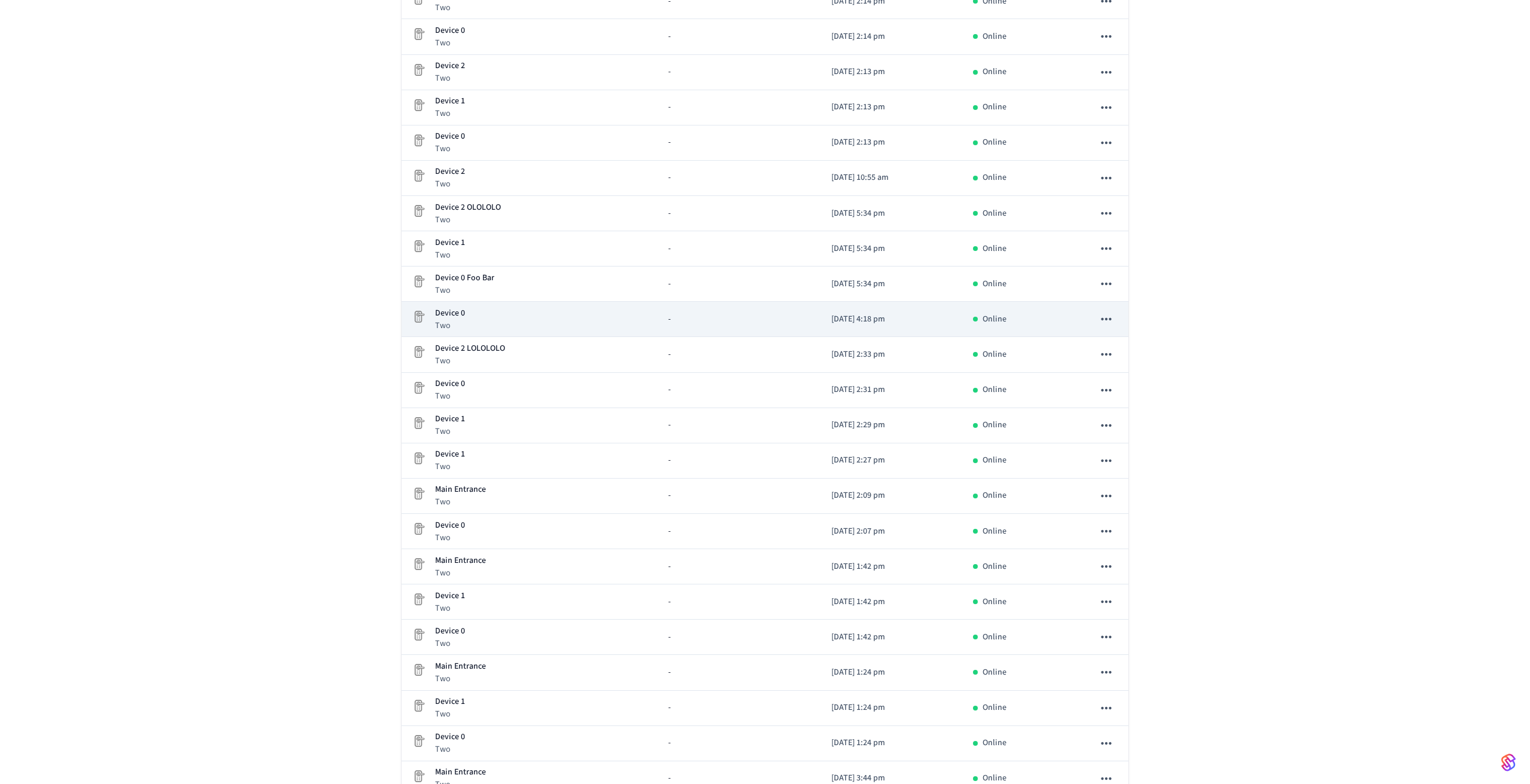
scroll to position [532, 0]
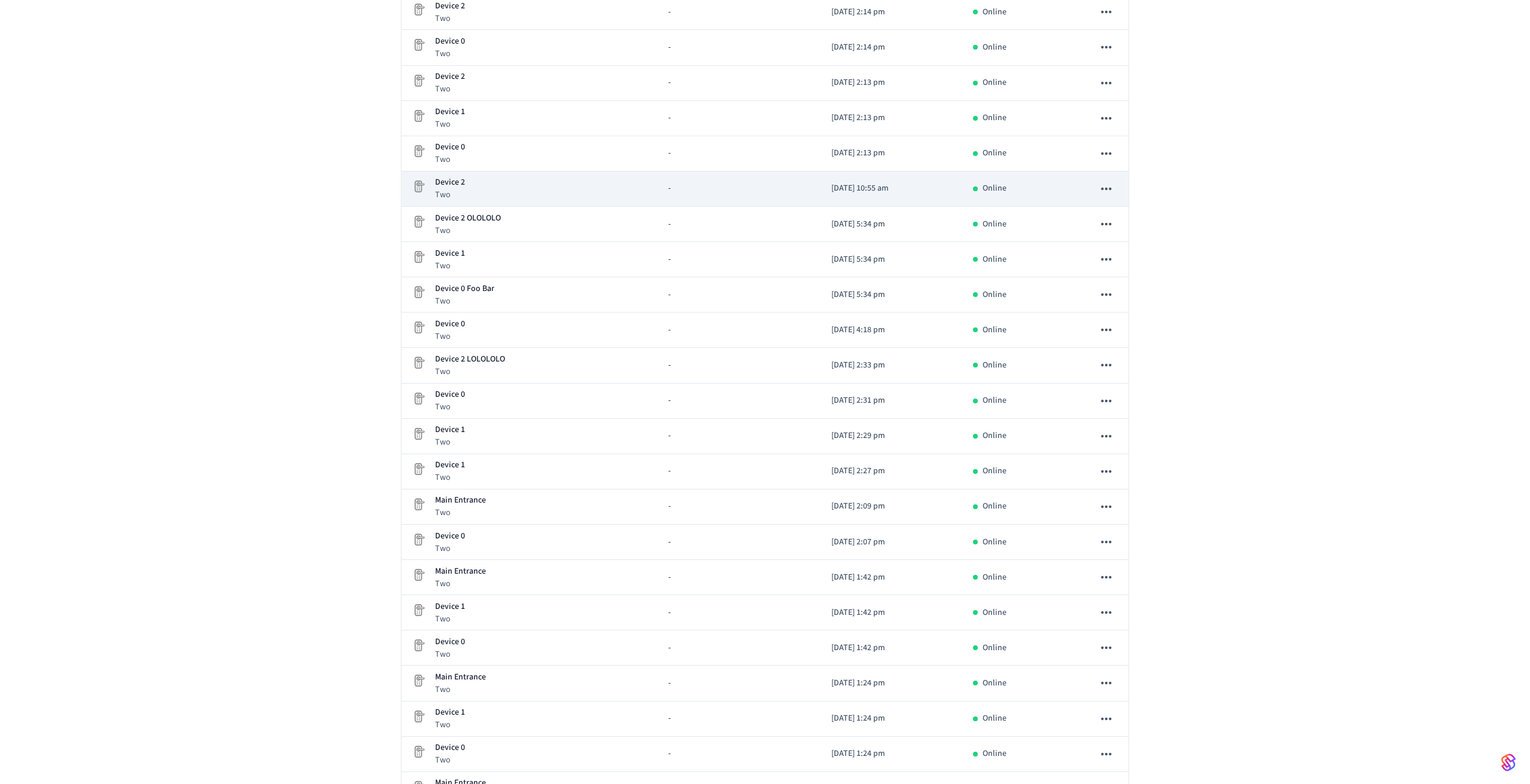
click at [1108, 192] on icon "sticky table" at bounding box center [1106, 188] width 16 height 16
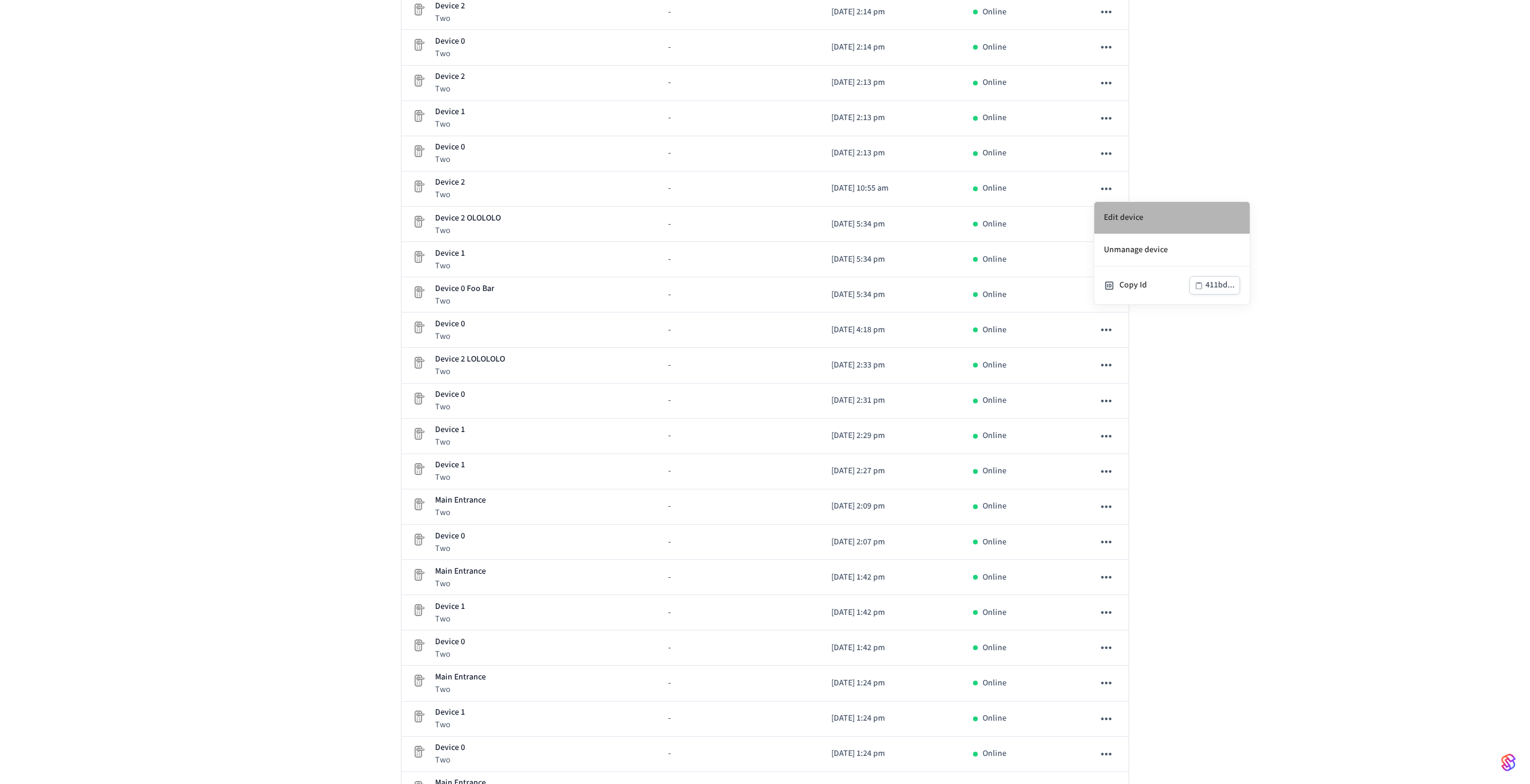
click at [1119, 221] on li "Edit device" at bounding box center [1171, 218] width 155 height 32
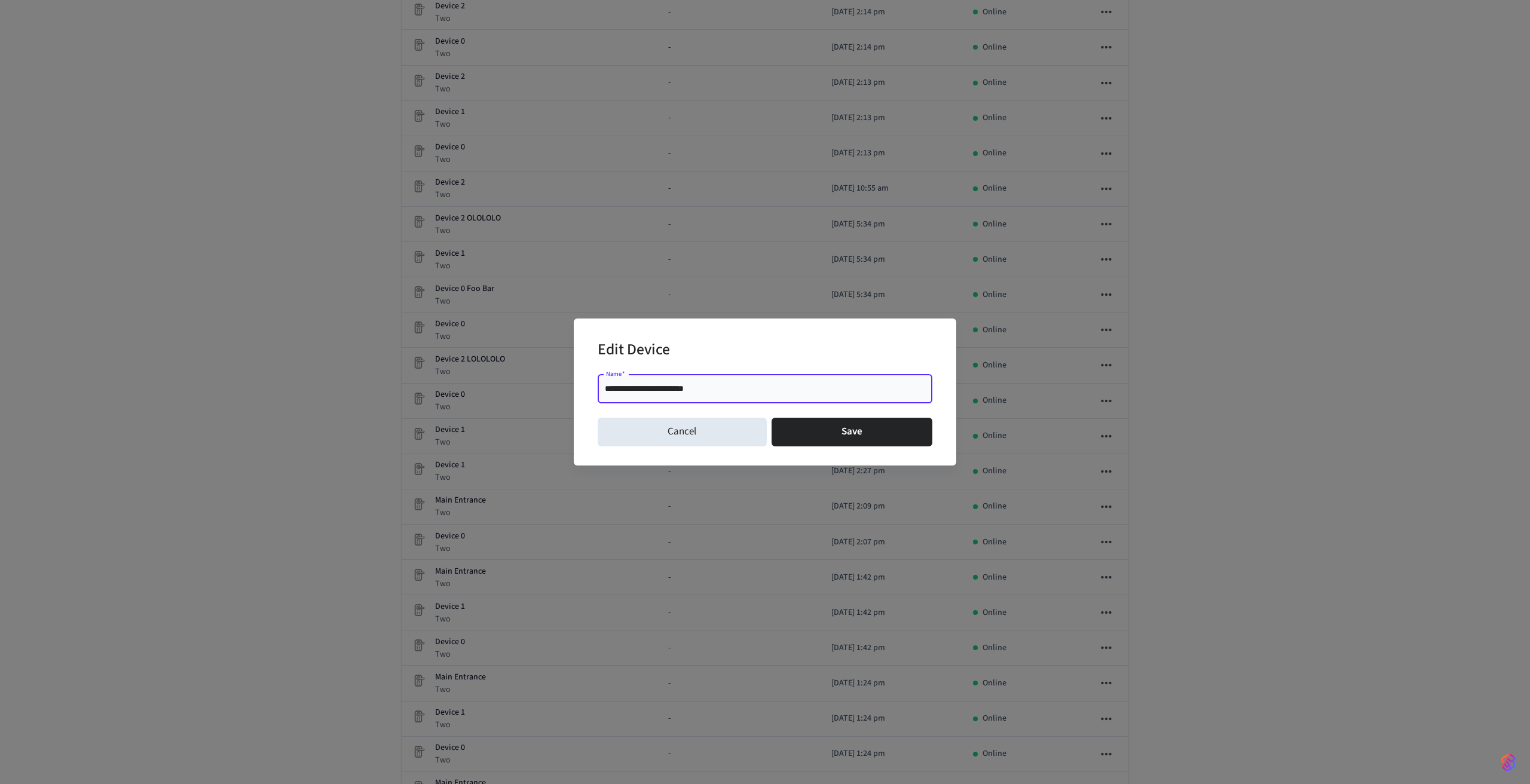
type input "**********"
click at [881, 434] on button "Save" at bounding box center [853, 431] width 161 height 29
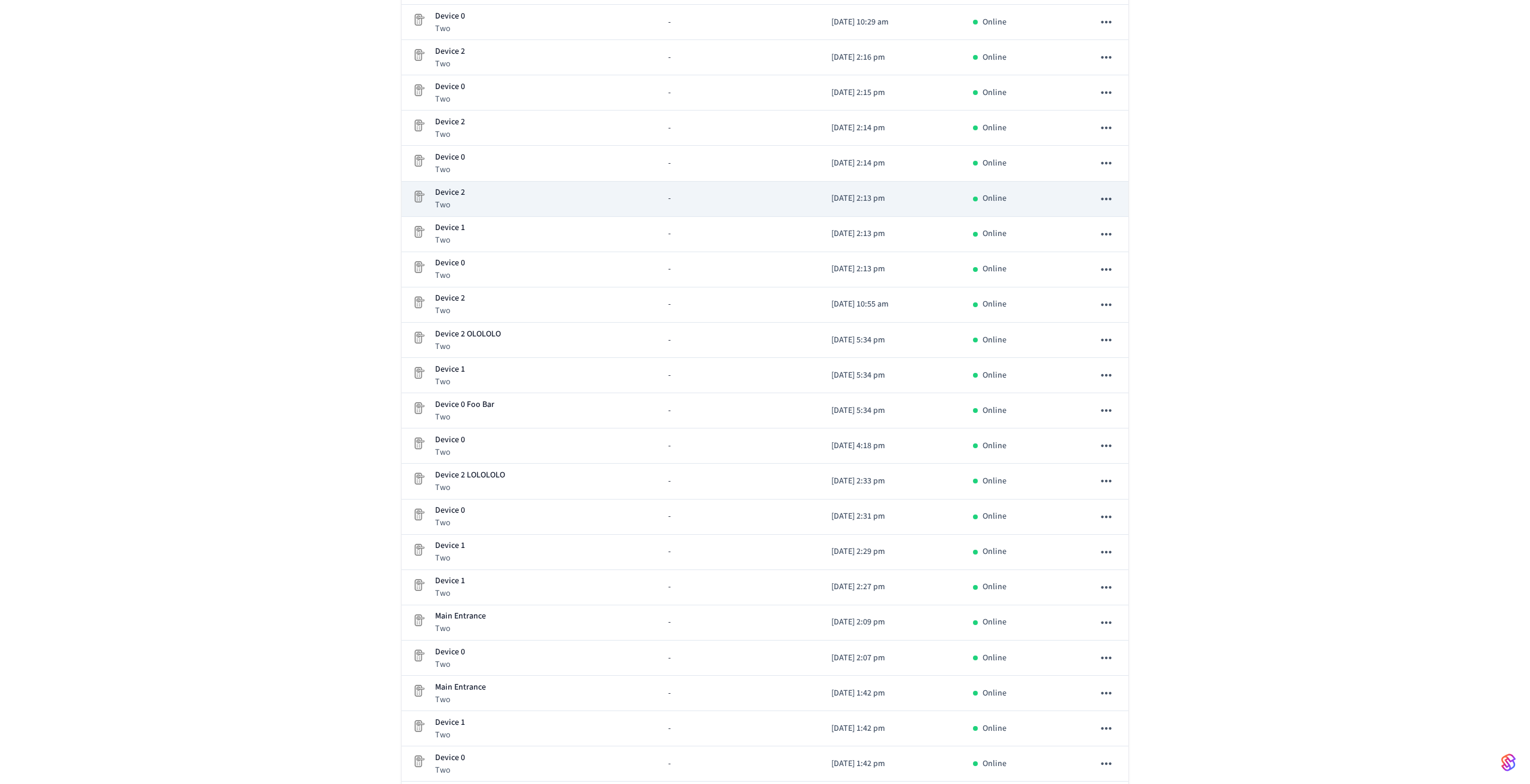
scroll to position [414, 0]
click at [1103, 200] on icon "sticky table" at bounding box center [1106, 199] width 16 height 16
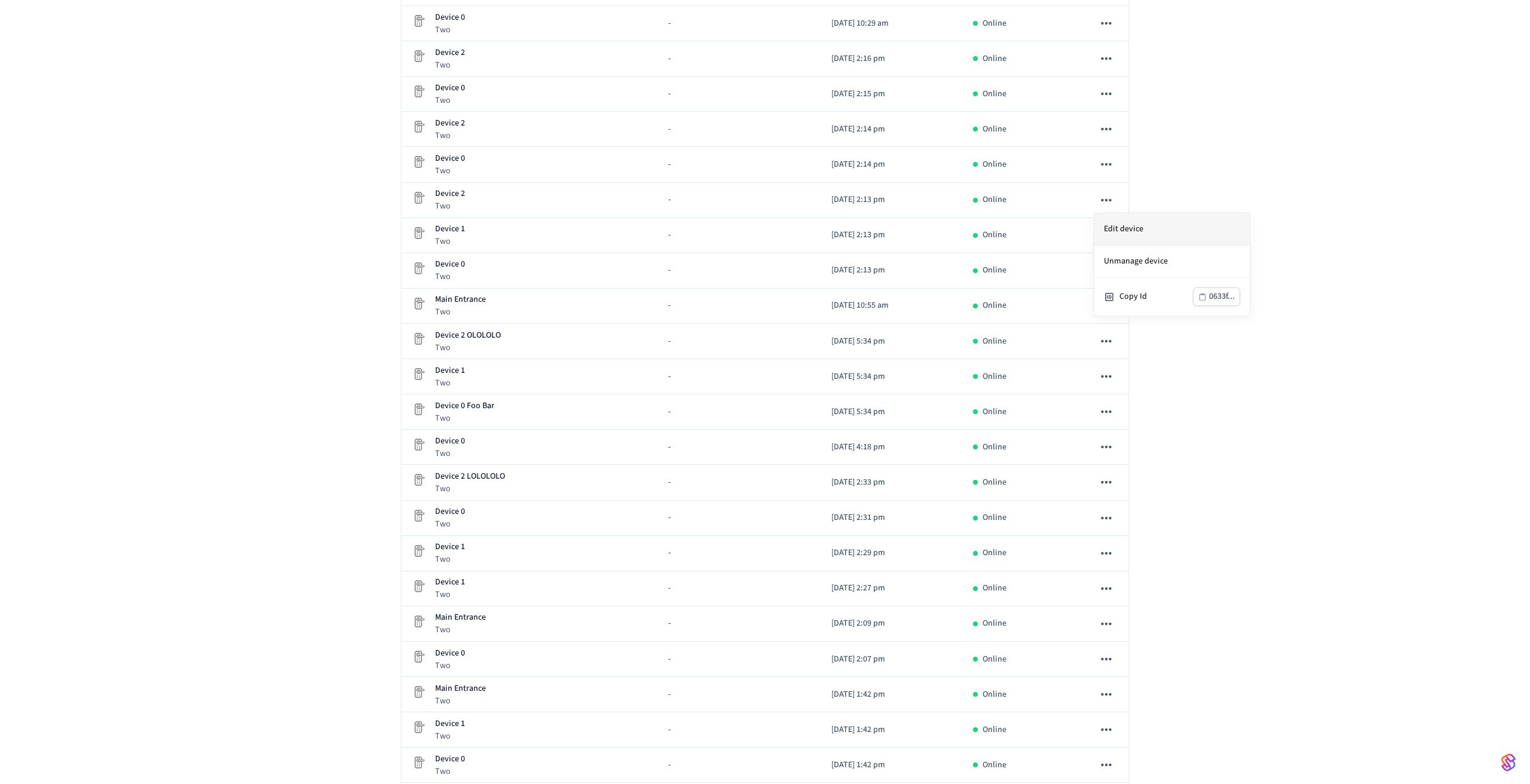
click at [1124, 223] on li "Edit device" at bounding box center [1171, 229] width 155 height 32
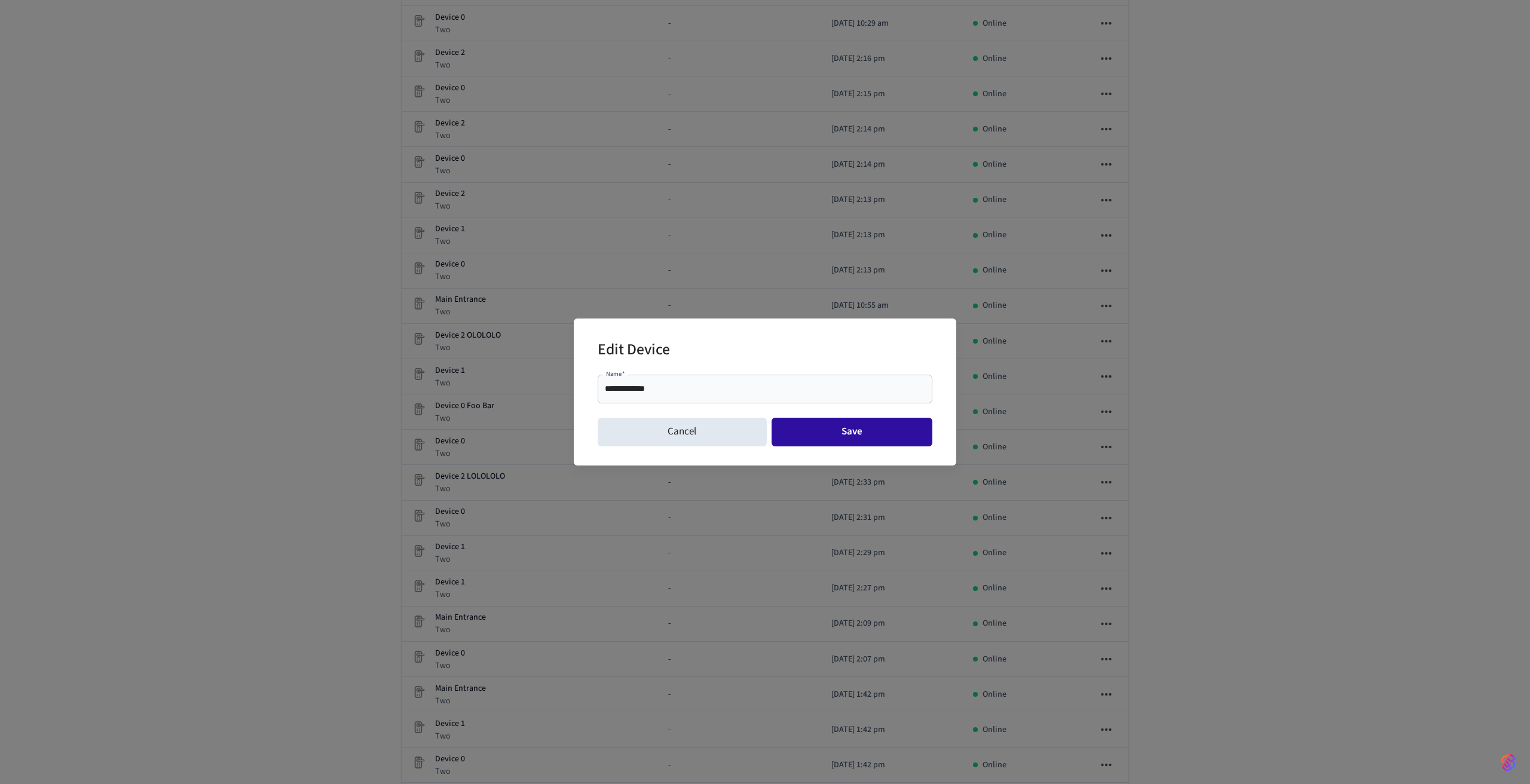
click at [873, 434] on button "Save" at bounding box center [853, 431] width 161 height 29
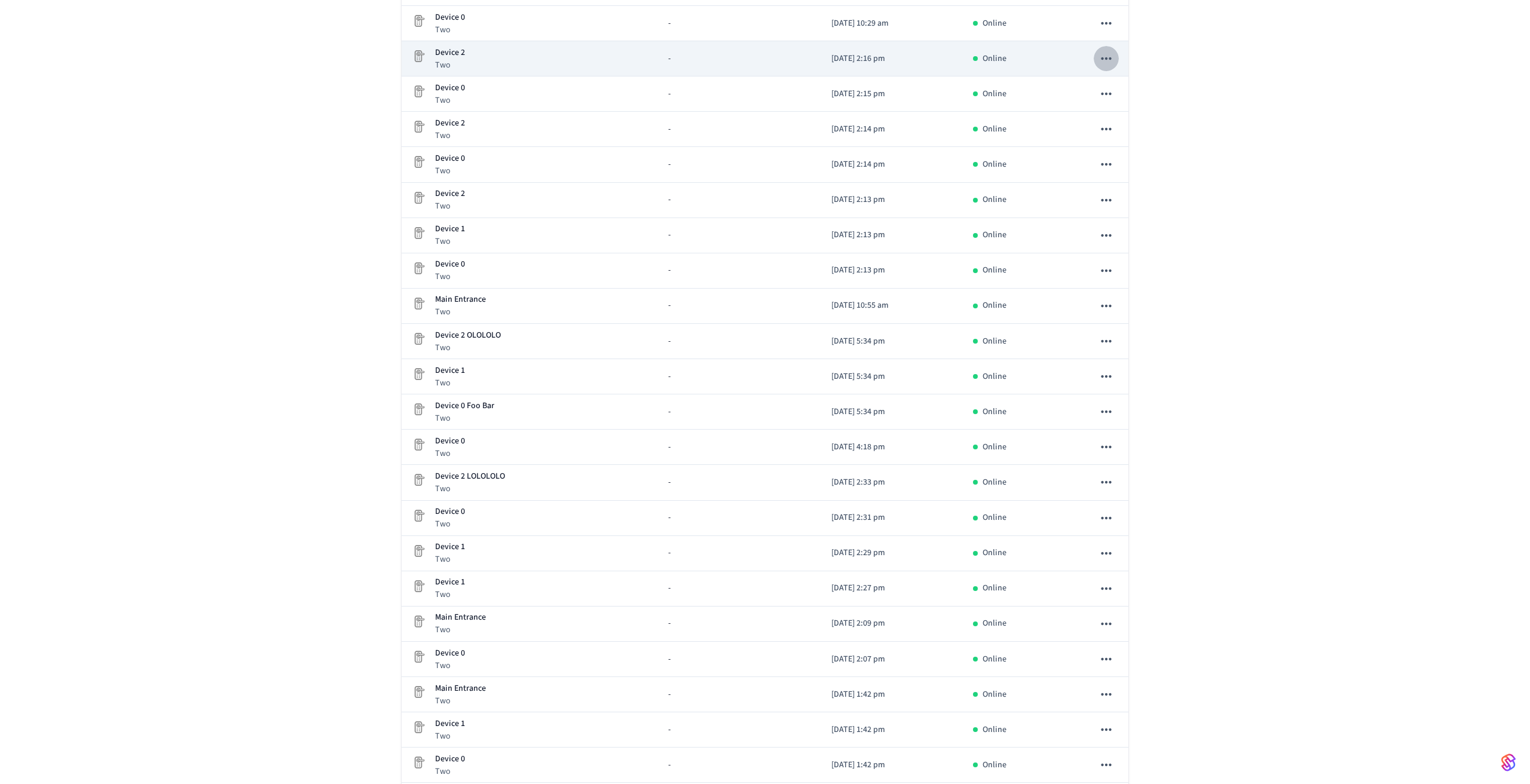
click at [1106, 59] on icon "sticky table" at bounding box center [1106, 58] width 16 height 16
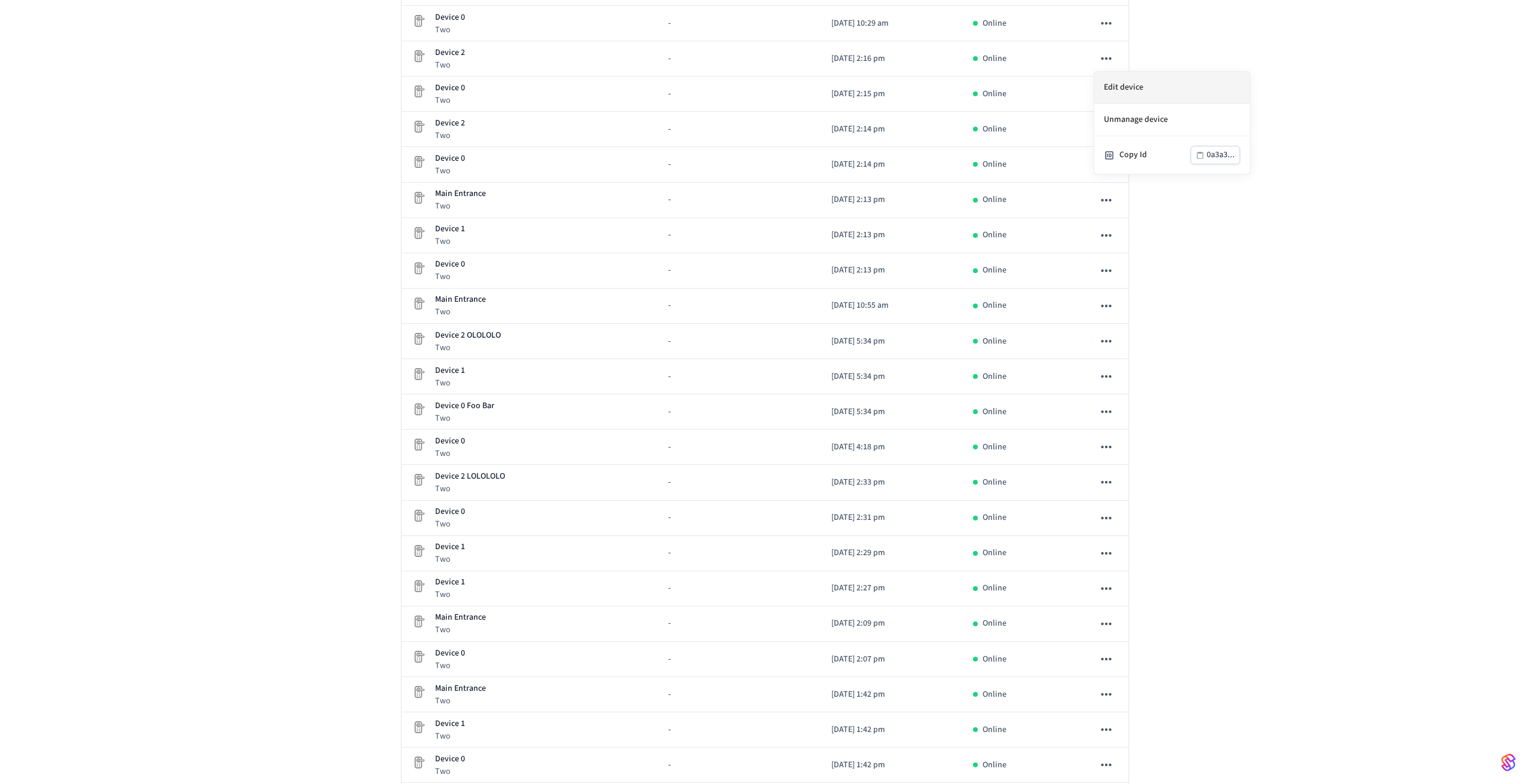
click at [1158, 92] on li "Edit device" at bounding box center [1171, 87] width 155 height 32
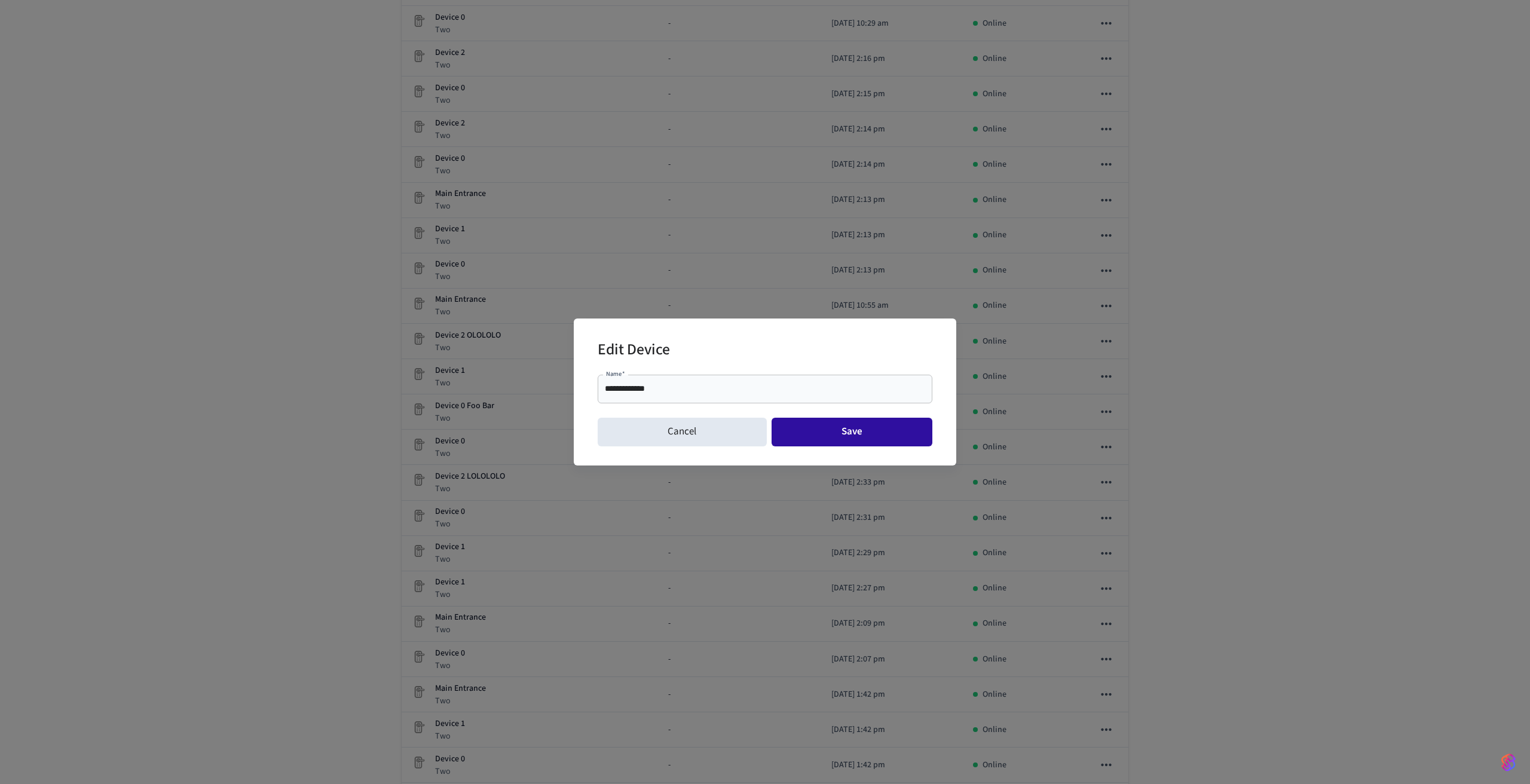
click at [845, 427] on button "Save" at bounding box center [853, 431] width 161 height 29
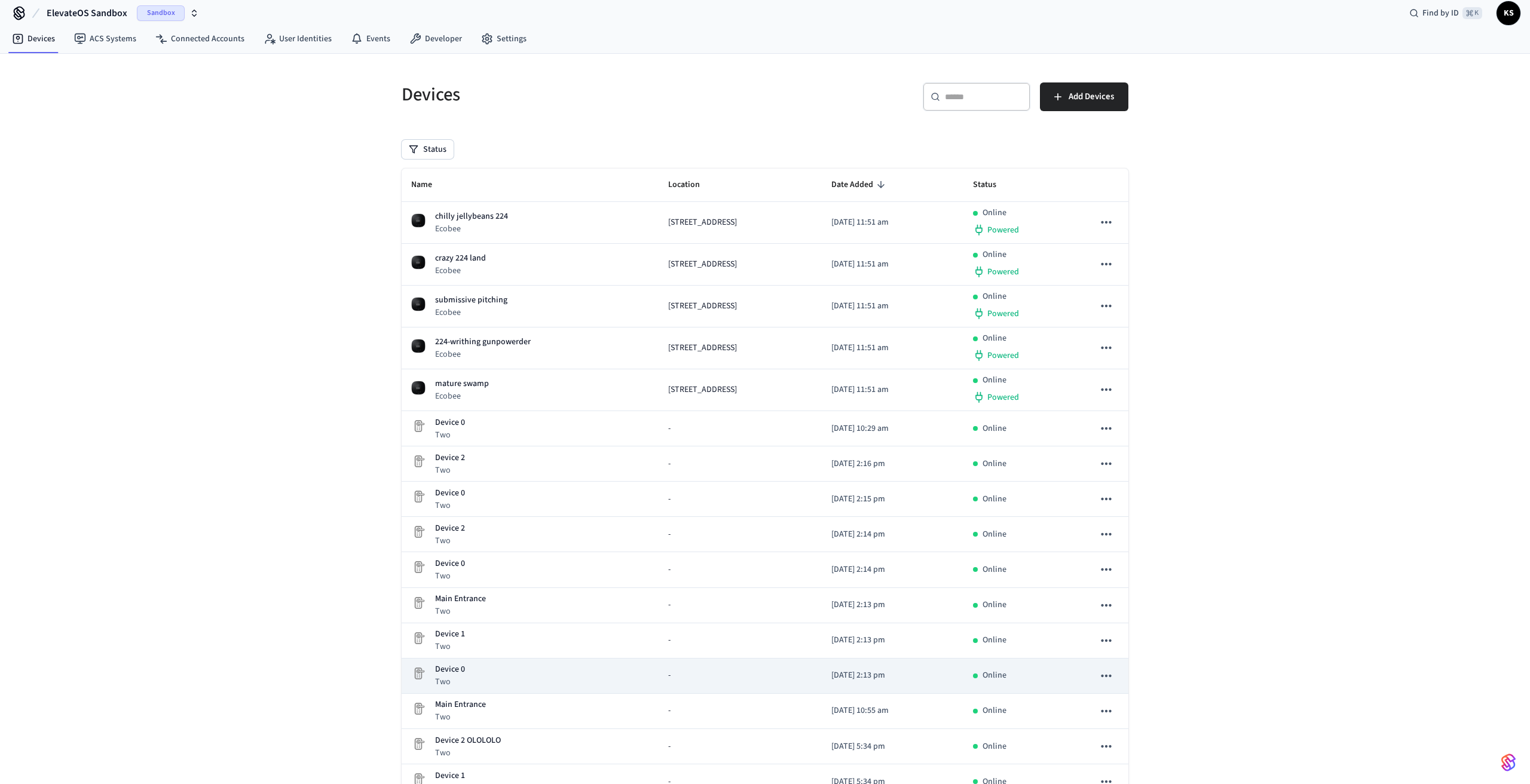
scroll to position [0, 0]
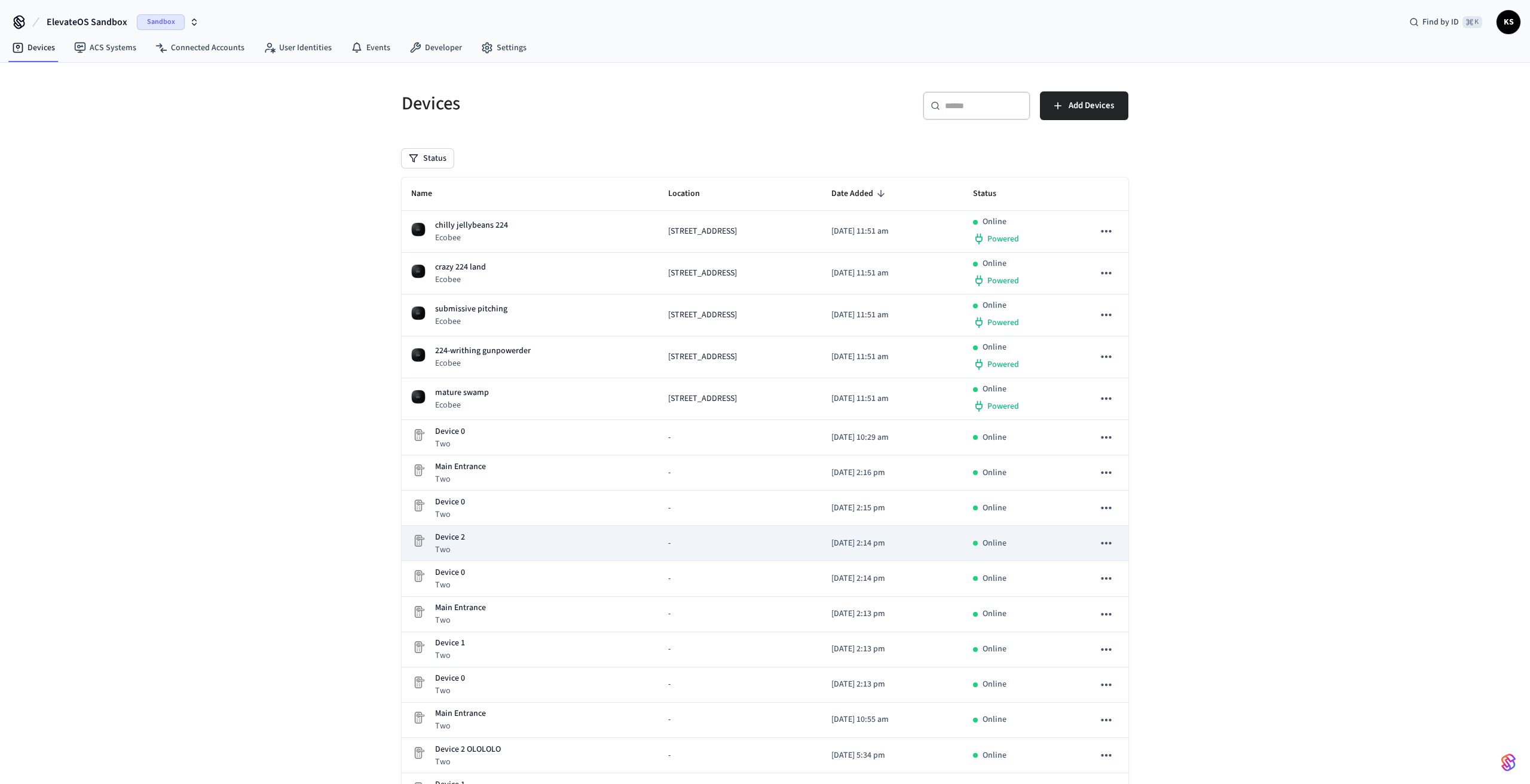
click at [1112, 544] on icon "sticky table" at bounding box center [1106, 543] width 16 height 16
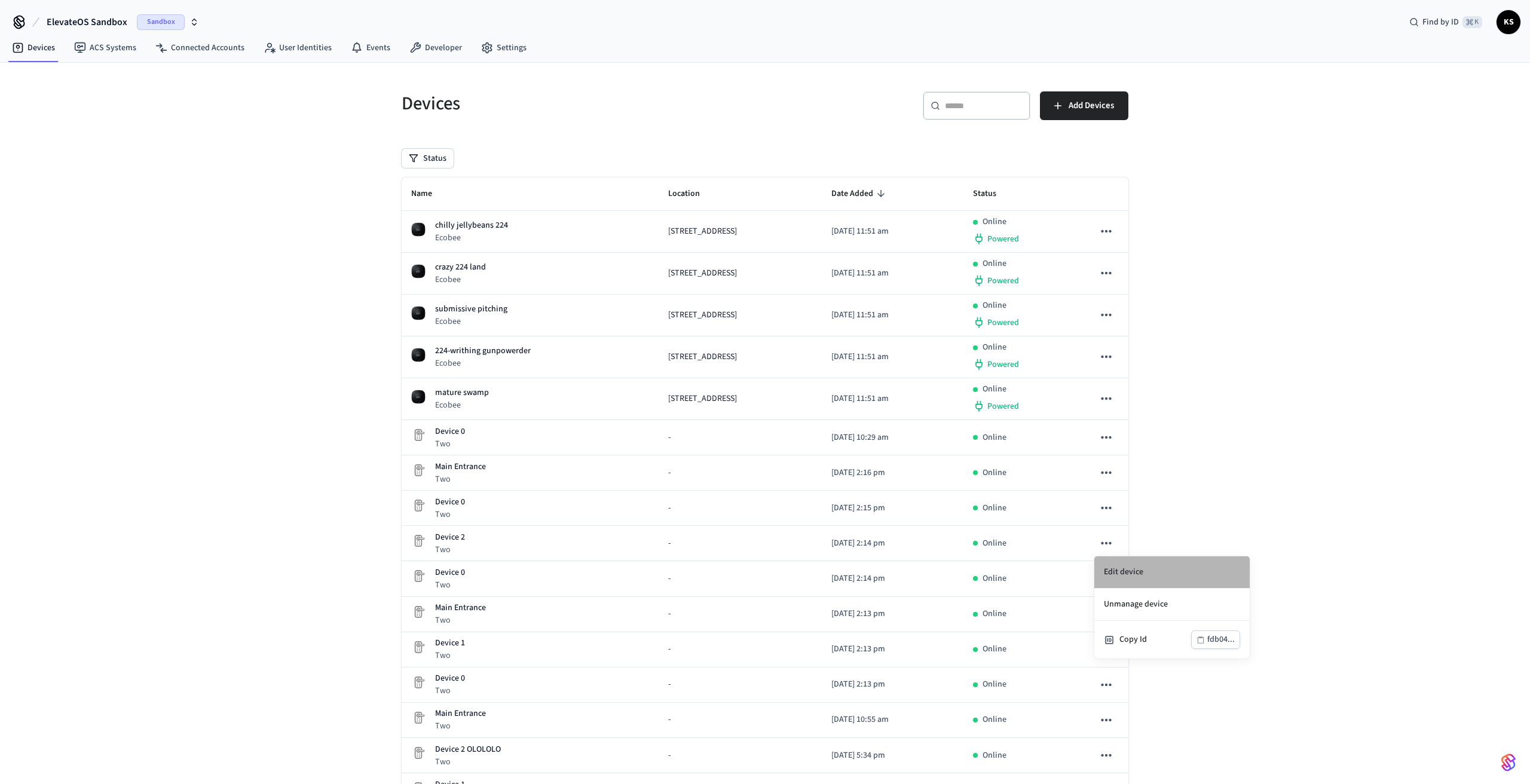
click at [1110, 572] on li "Edit device" at bounding box center [1171, 572] width 155 height 32
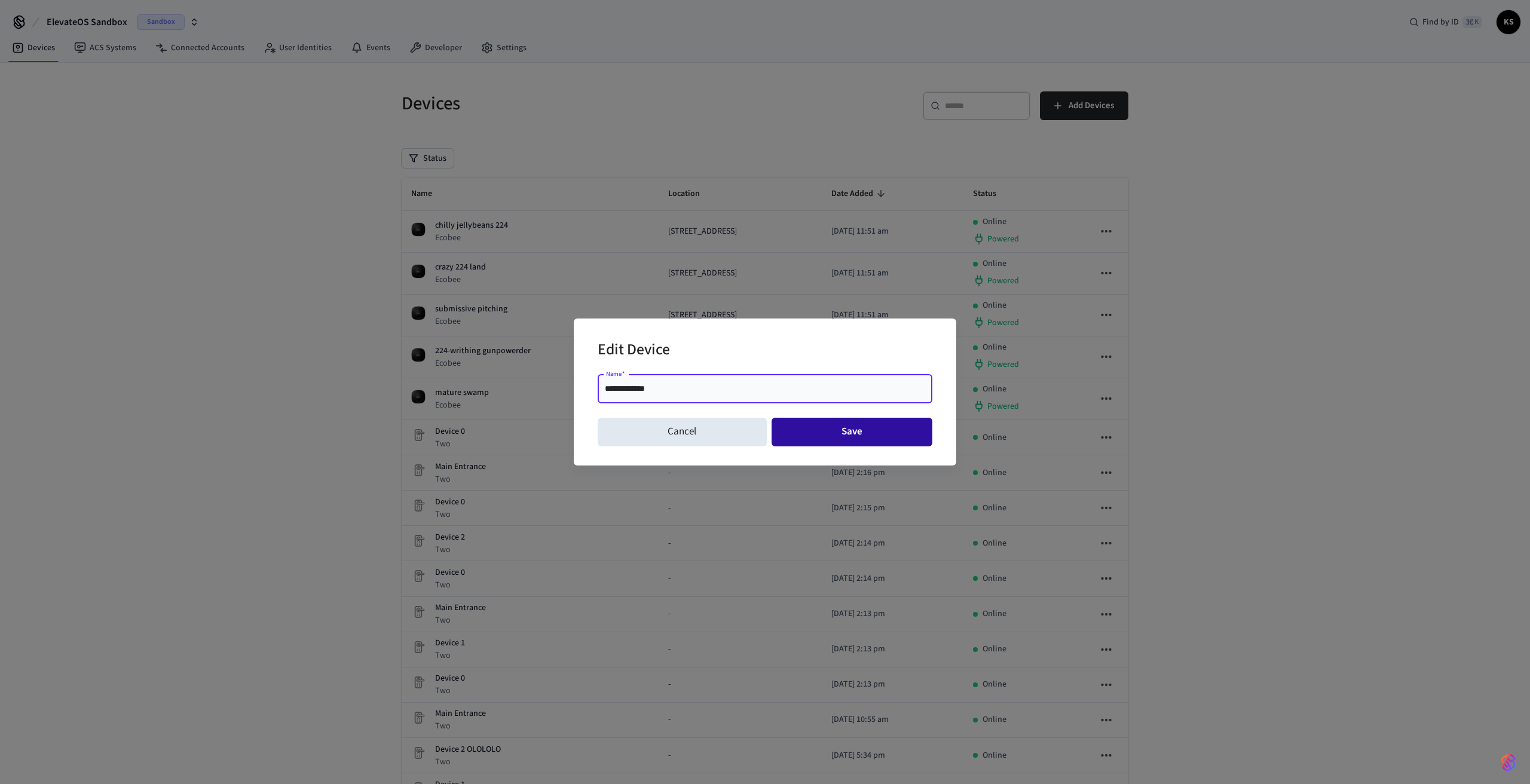
type input "**********"
click at [884, 440] on button "Save" at bounding box center [853, 431] width 161 height 29
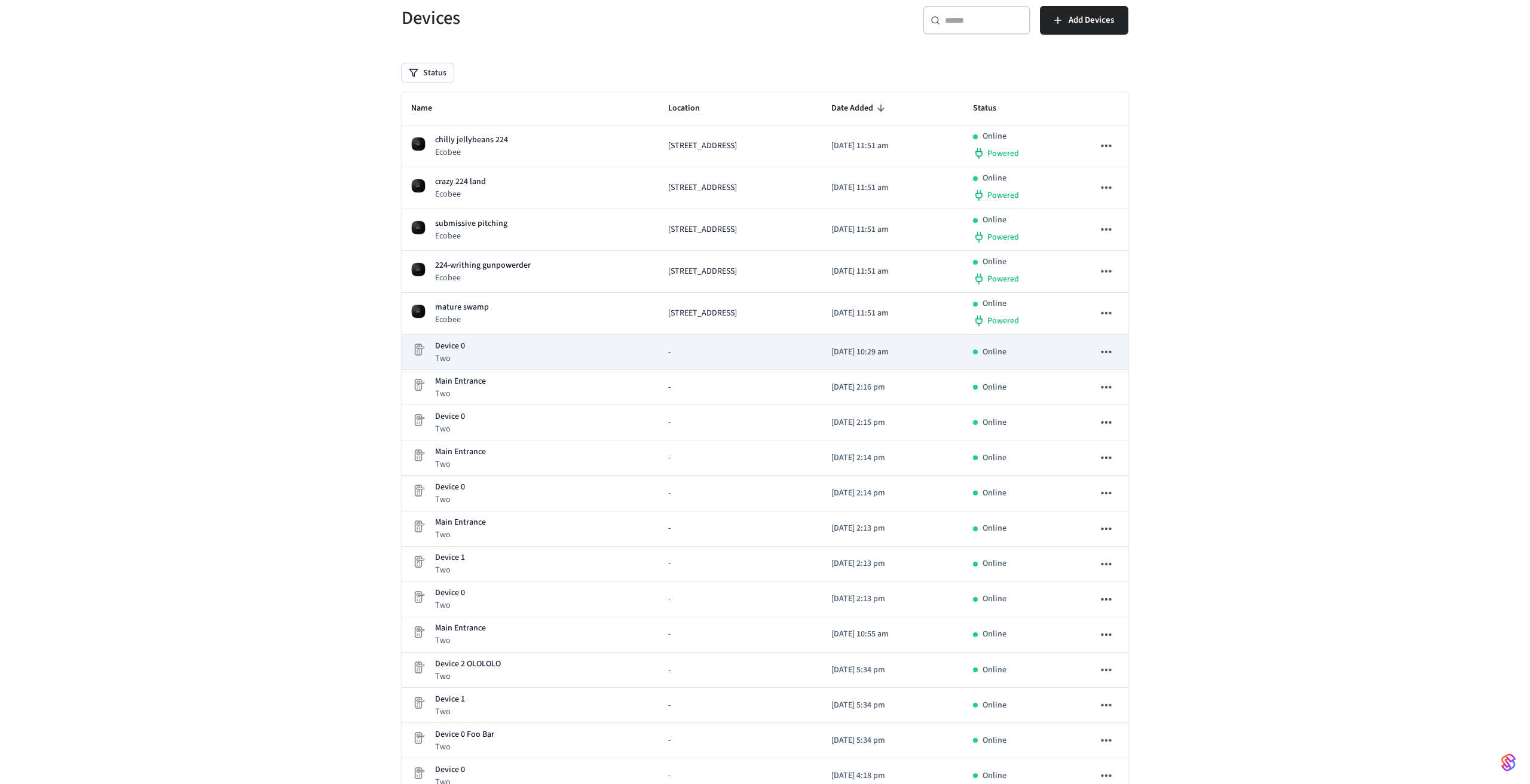
scroll to position [87, 0]
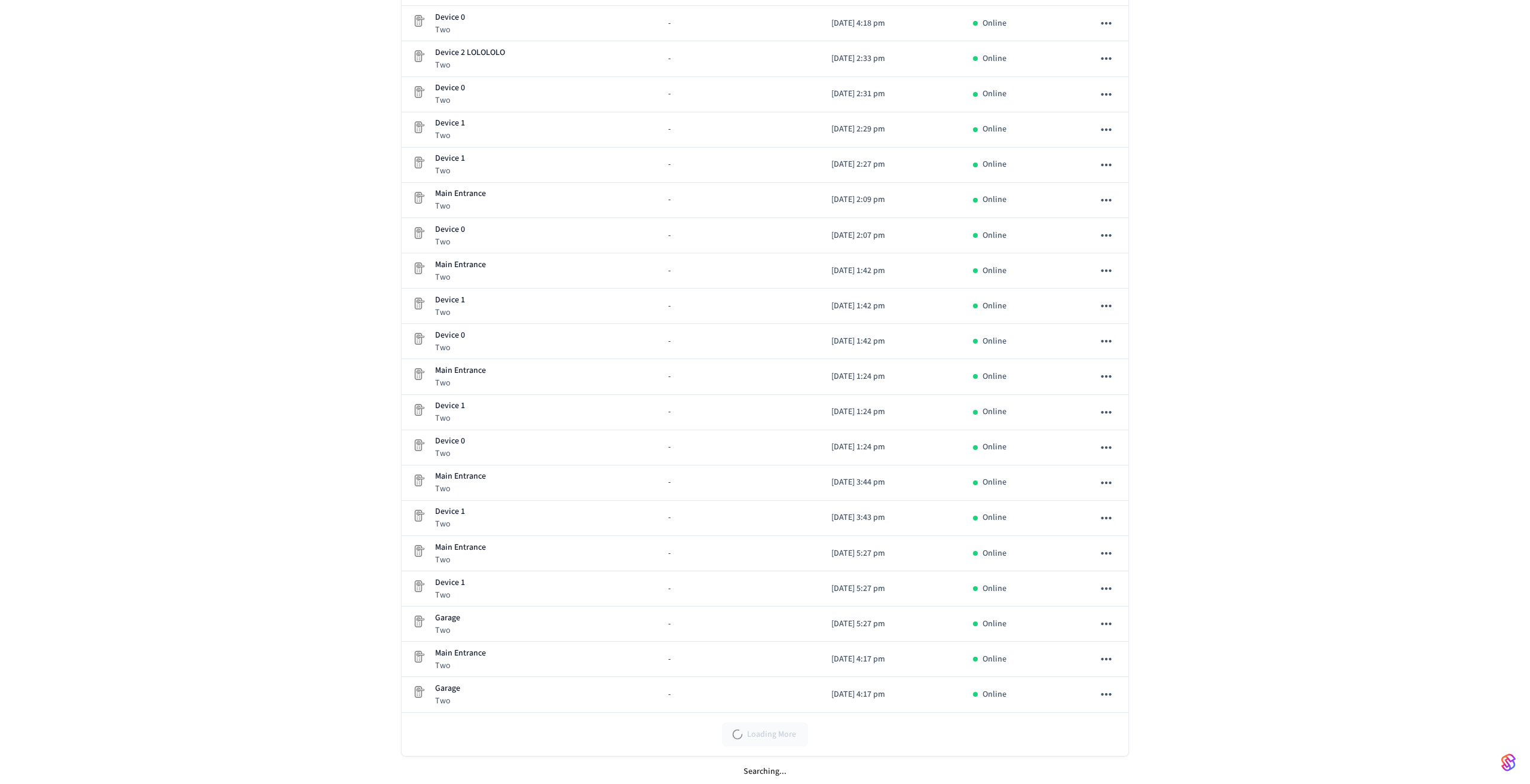
scroll to position [842, 0]
click at [758, 737] on button "Load More" at bounding box center [765, 731] width 86 height 24
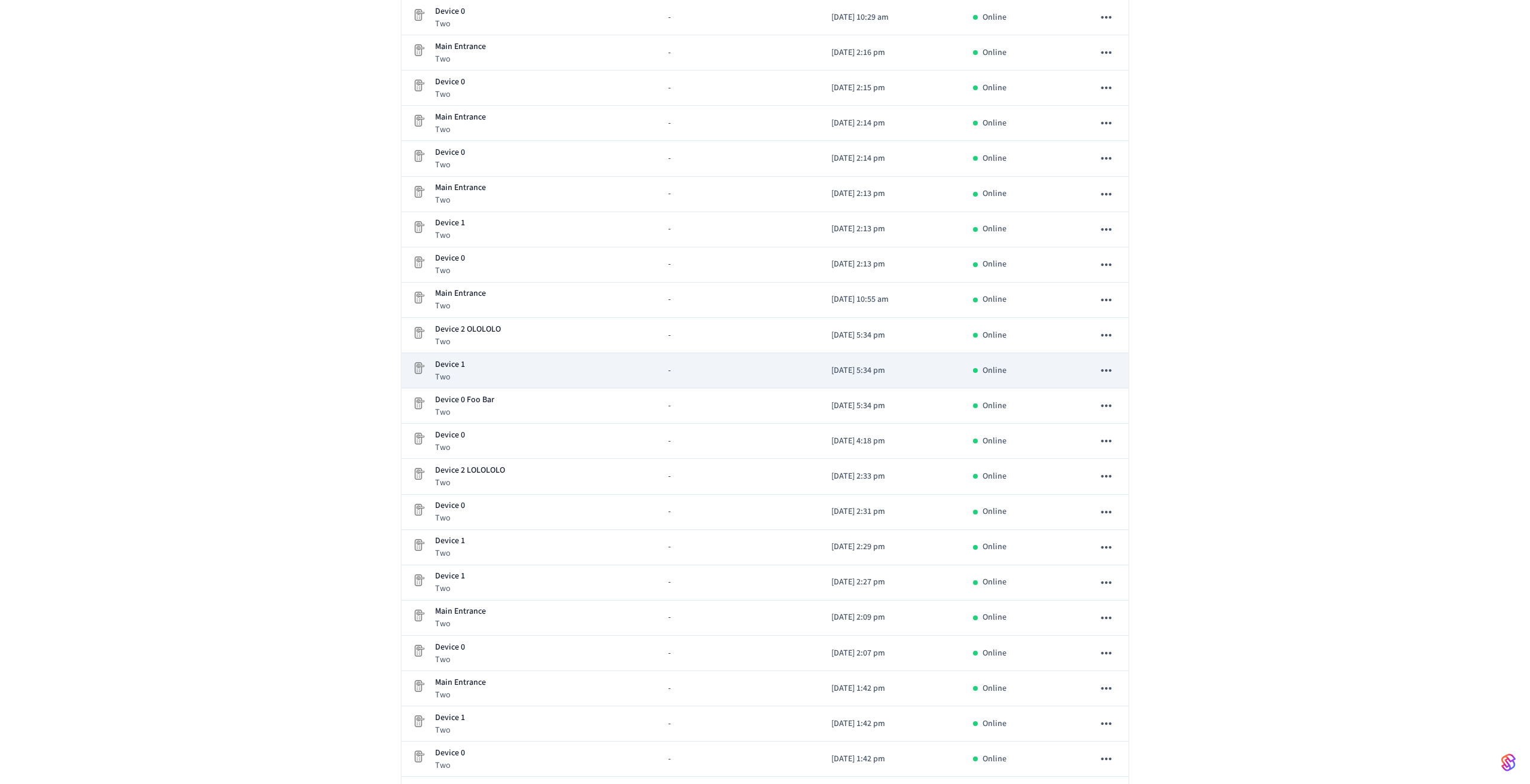
scroll to position [0, 0]
